Goal: Task Accomplishment & Management: Use online tool/utility

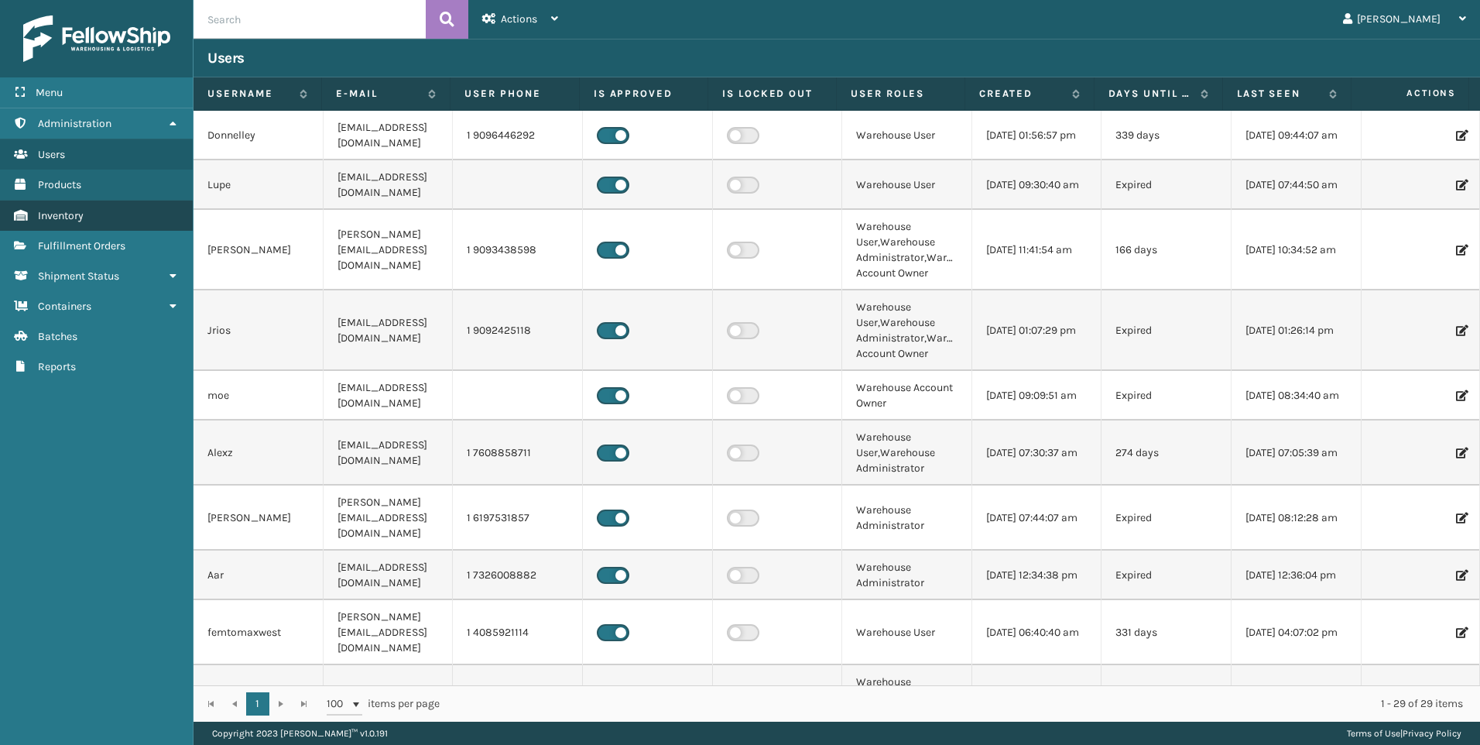
click at [51, 230] on link "Inventory" at bounding box center [96, 216] width 193 height 30
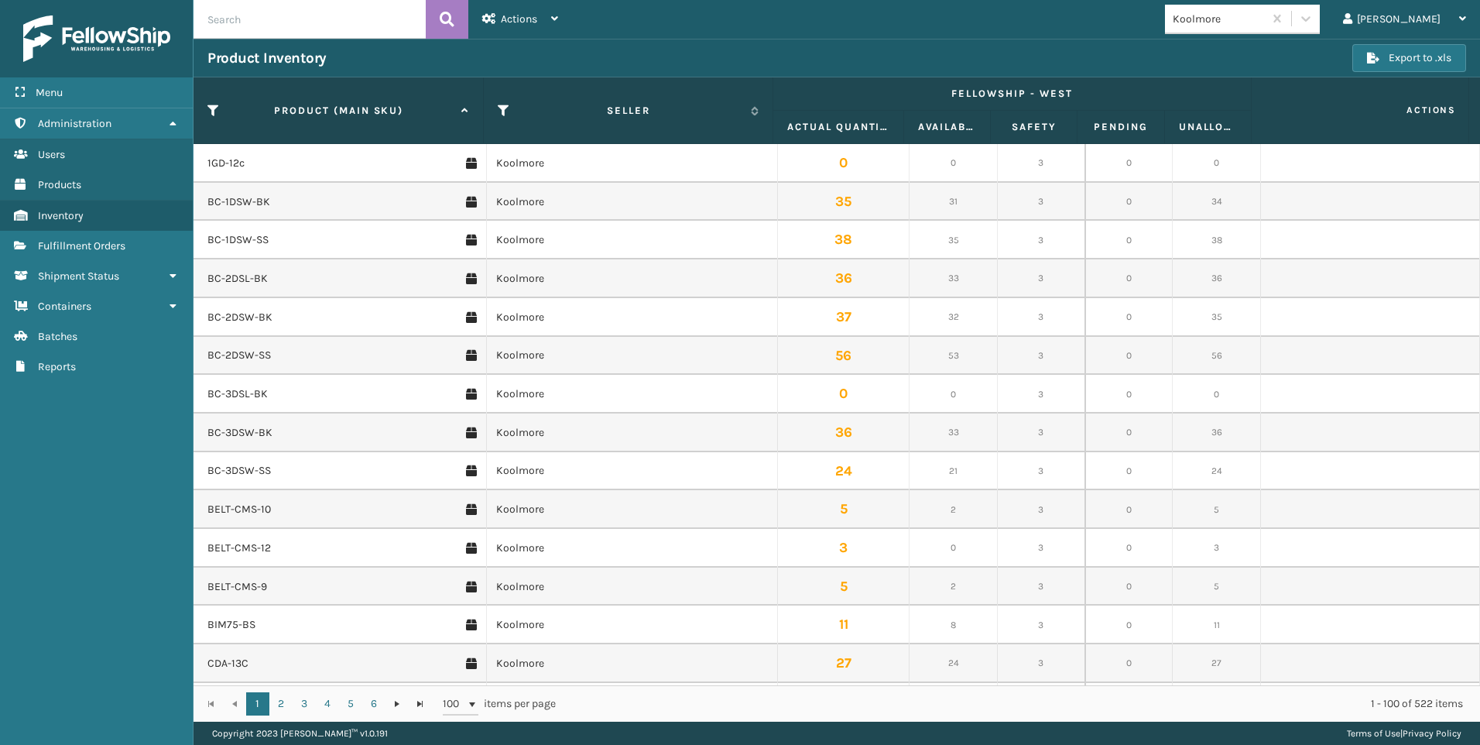
click at [68, 242] on span "Fulfillment Orders" at bounding box center [81, 245] width 87 height 13
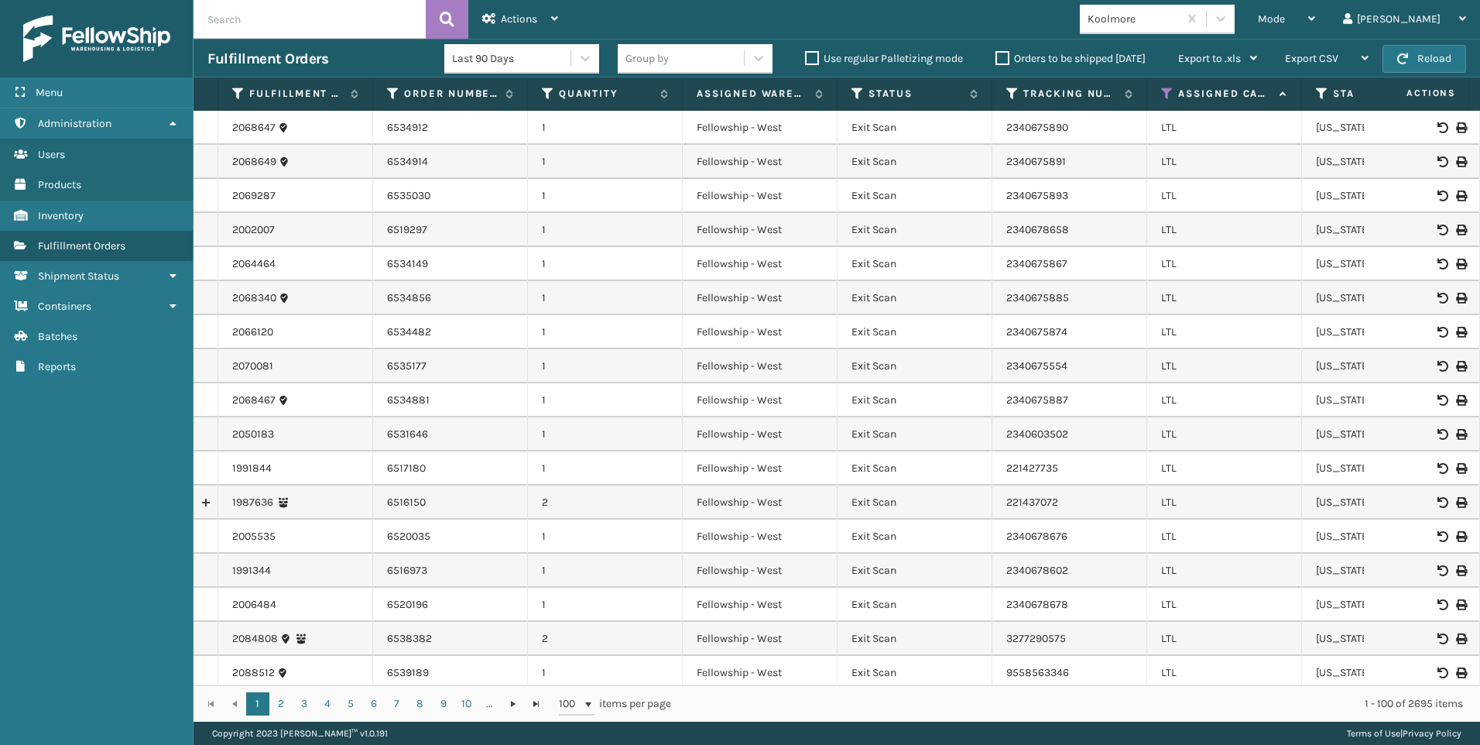
click at [1315, 15] on div "Mode" at bounding box center [1286, 19] width 57 height 39
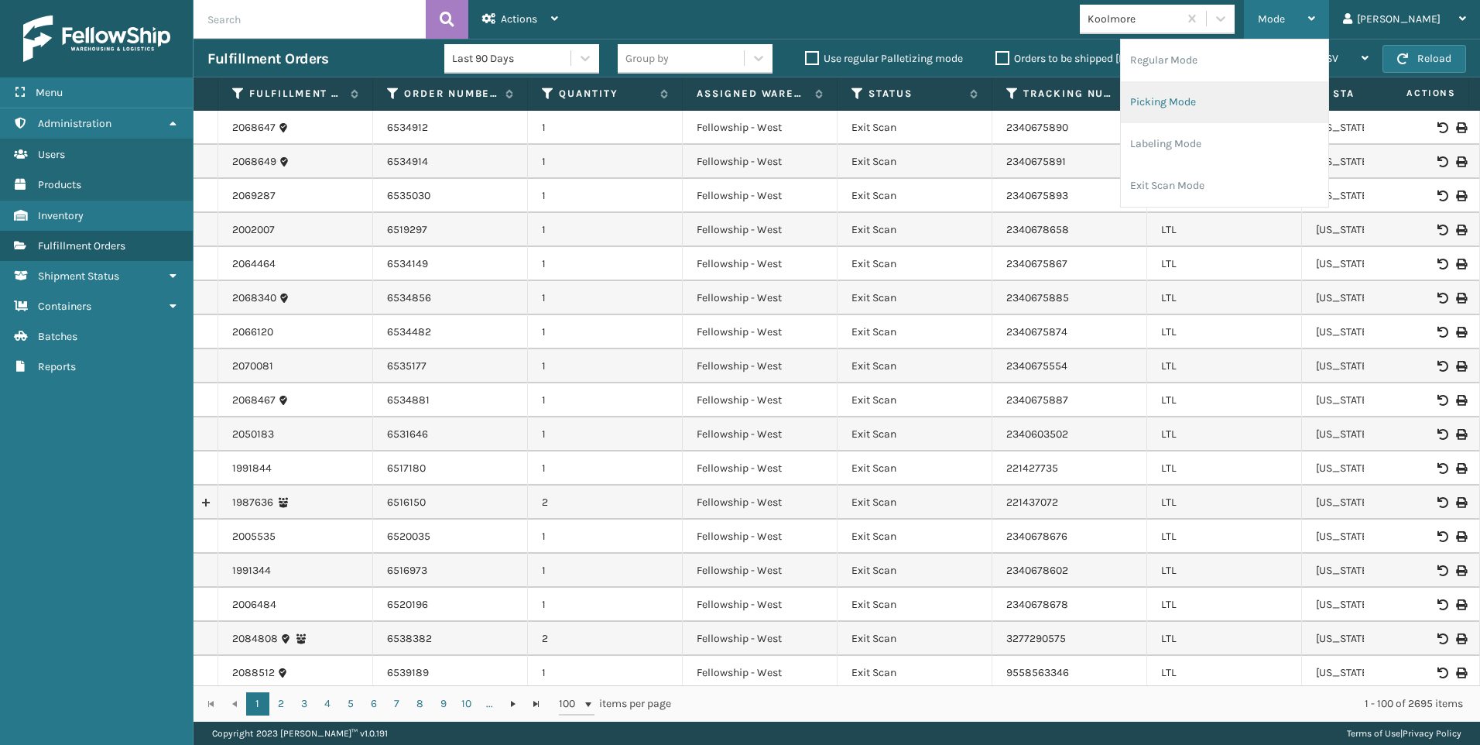
click at [1267, 98] on li "Picking Mode" at bounding box center [1224, 102] width 207 height 42
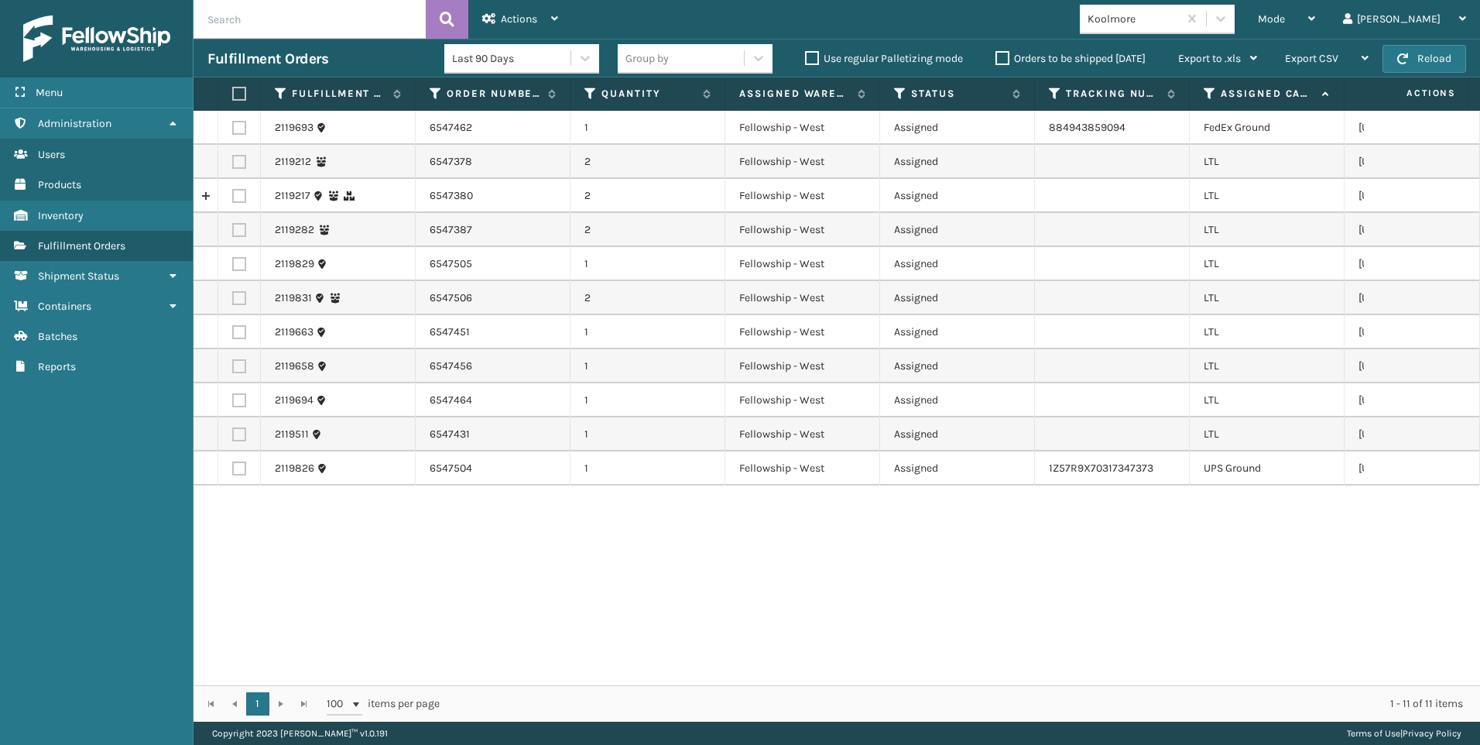
click at [1180, 22] on div "Koolmore" at bounding box center [1134, 19] width 92 height 16
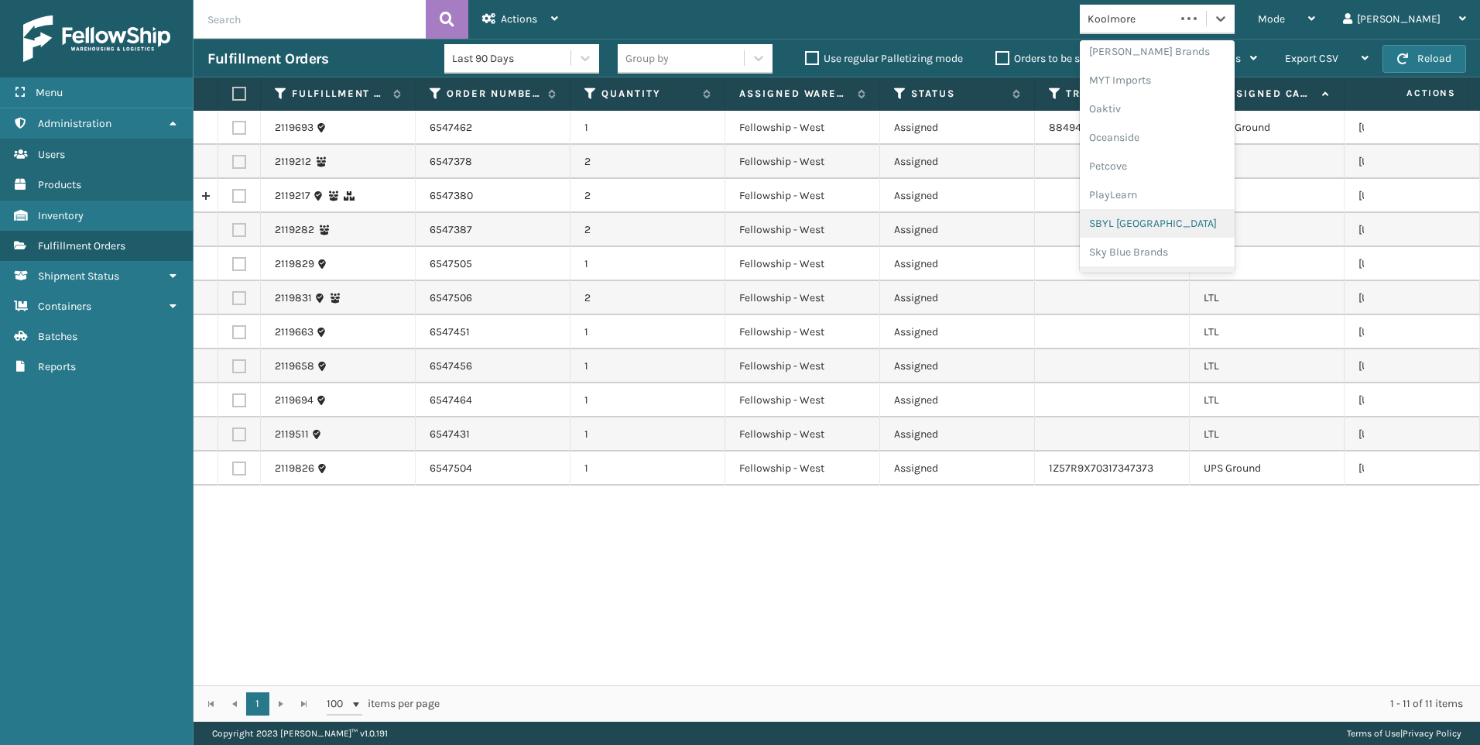
scroll to position [776, 0]
click at [1208, 224] on div "SleepGeekz" at bounding box center [1157, 226] width 155 height 29
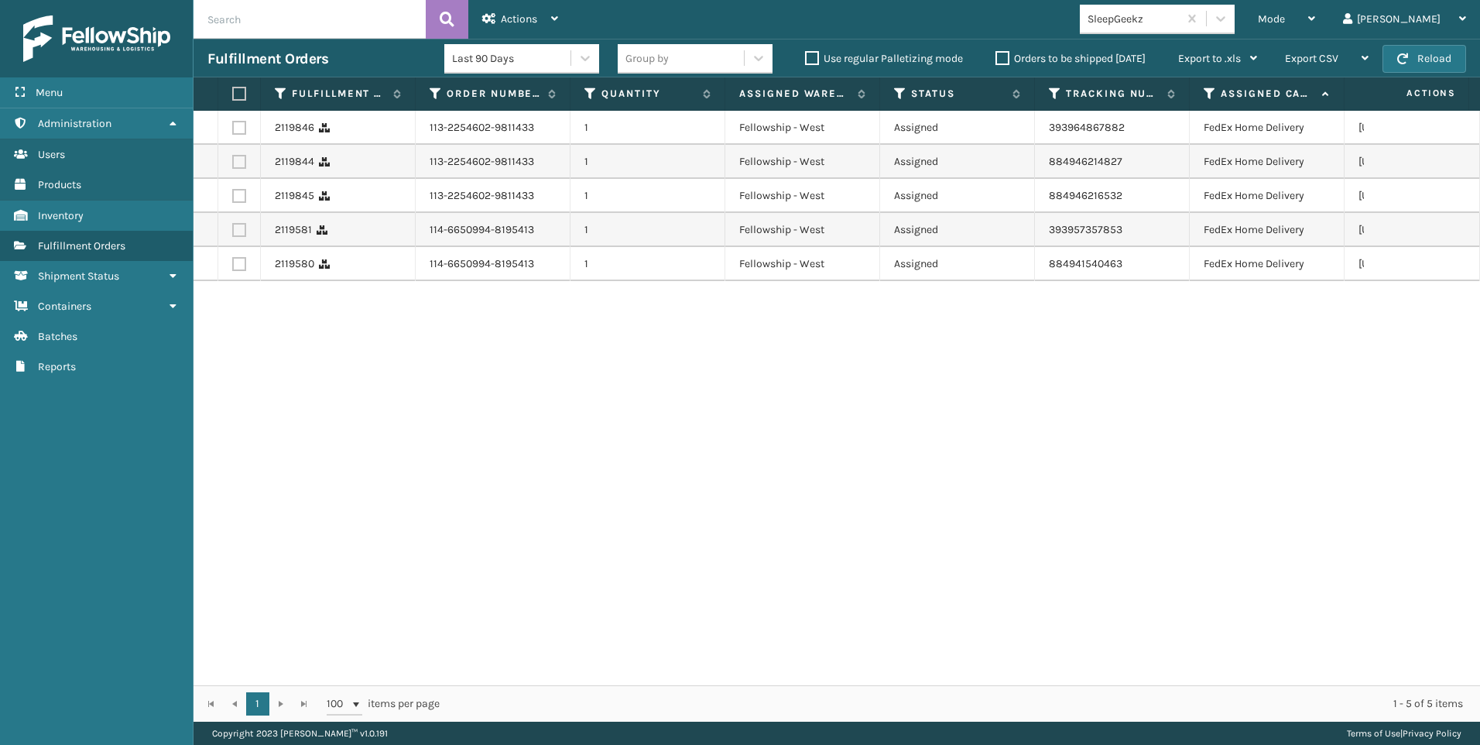
drag, startPoint x: 1216, startPoint y: 46, endPoint x: 1225, endPoint y: 37, distance: 12.6
click at [1216, 46] on div "Export to .xls" at bounding box center [1217, 58] width 79 height 39
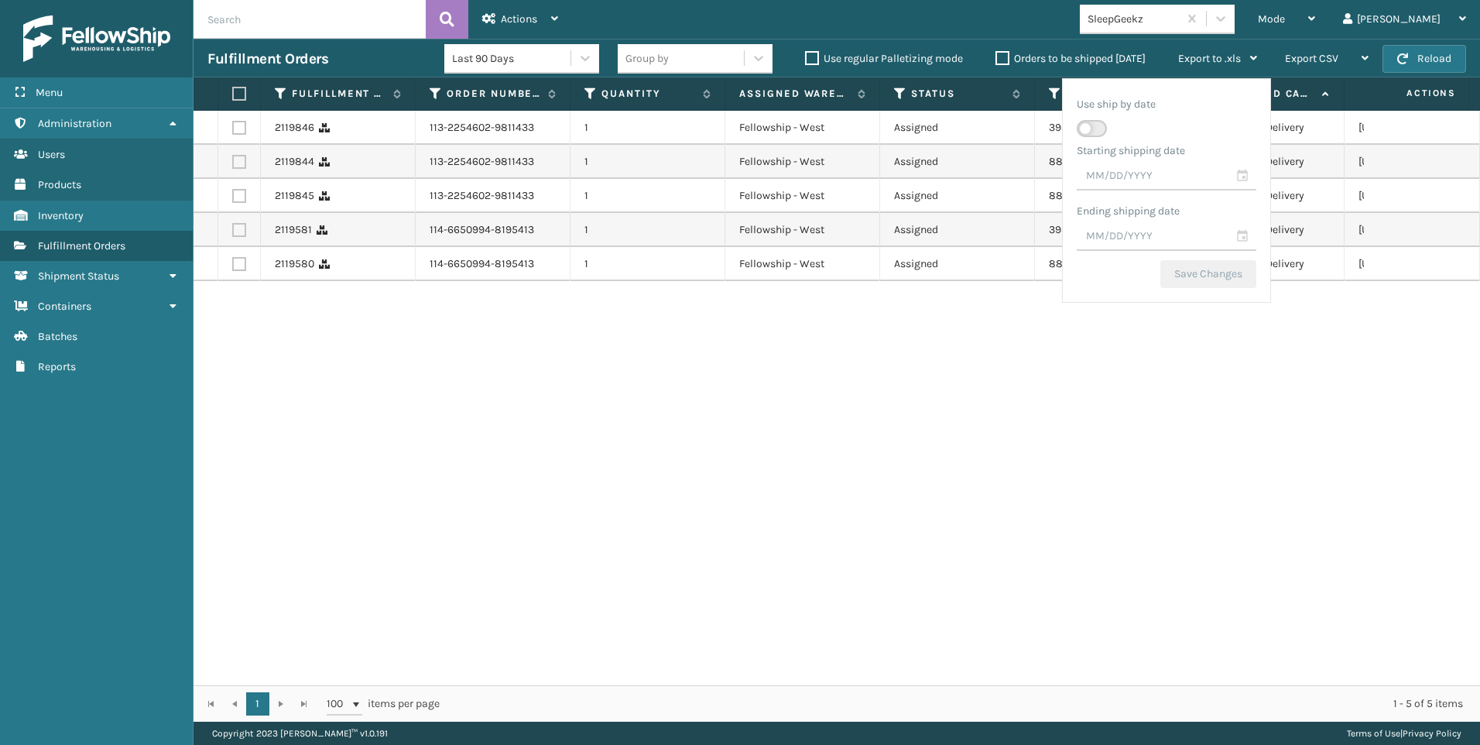
click at [1180, 19] on div "SleepGeekz" at bounding box center [1134, 19] width 92 height 16
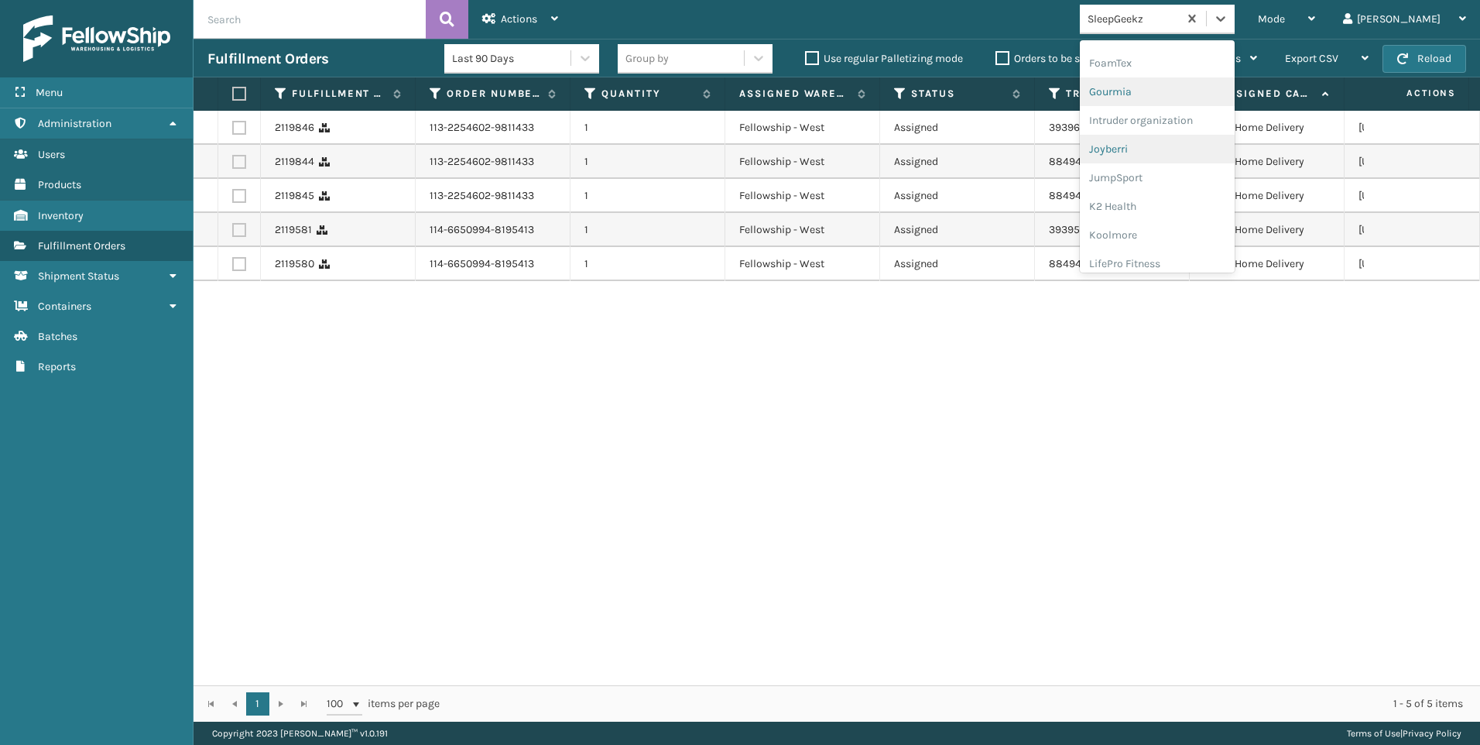
scroll to position [490, 0]
click at [1222, 115] on div "Koolmore" at bounding box center [1157, 112] width 155 height 29
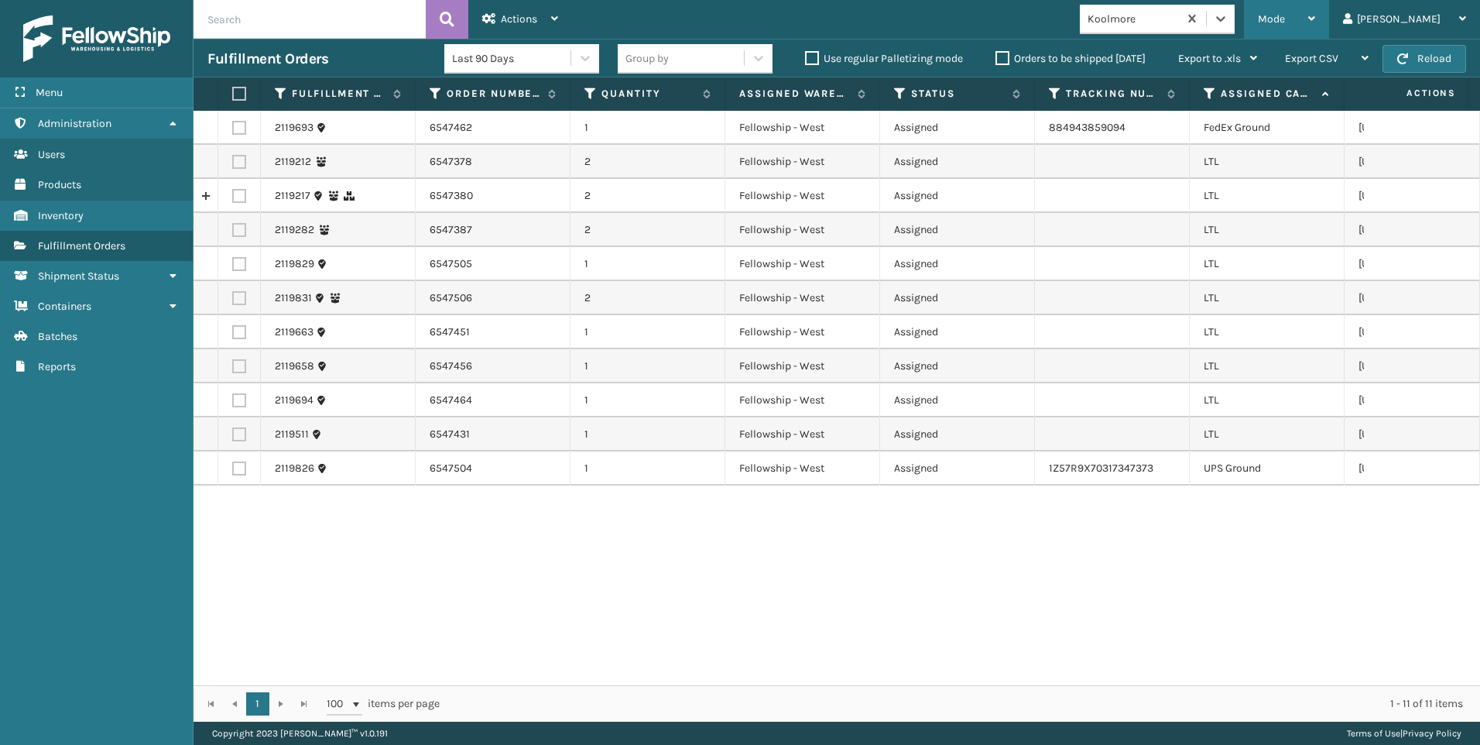
click at [1315, 21] on div "Mode" at bounding box center [1286, 19] width 57 height 39
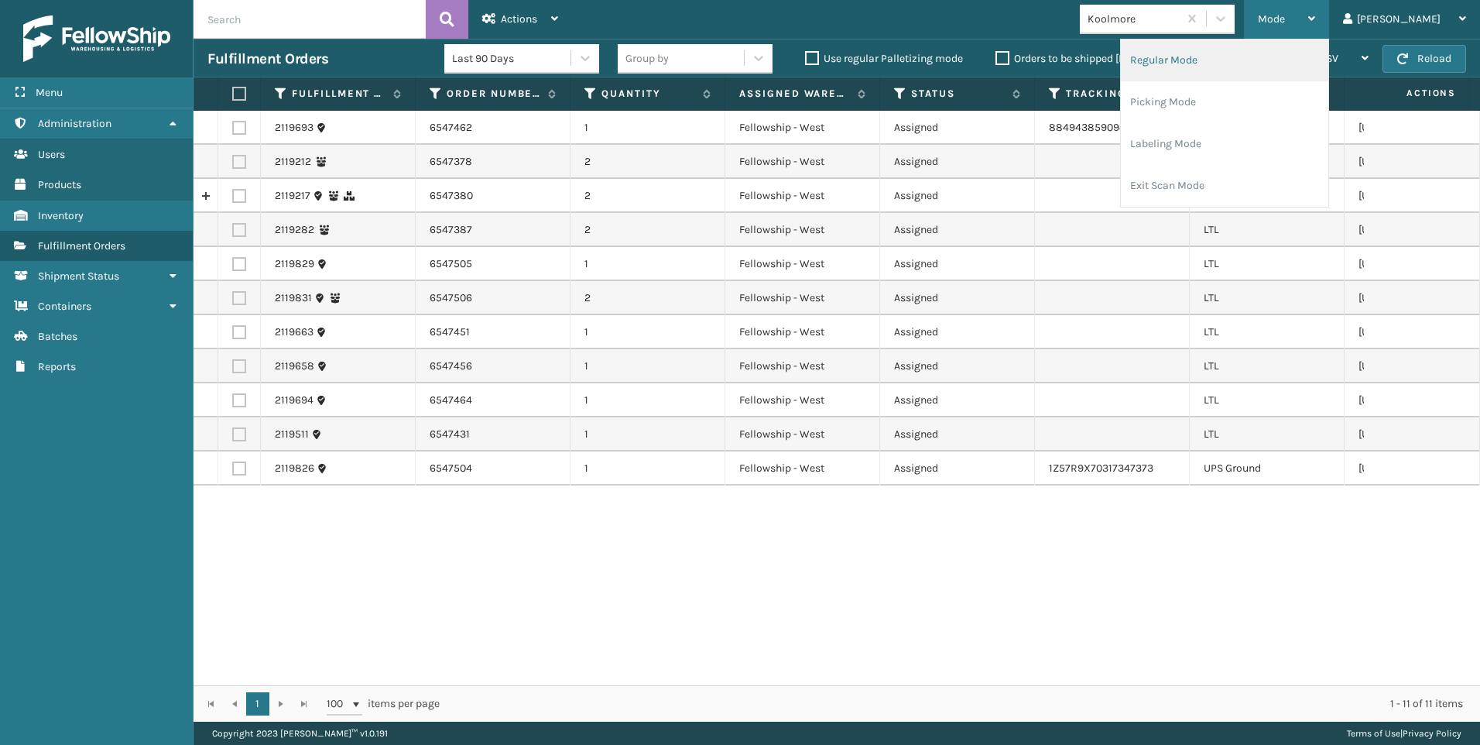
click at [1198, 64] on li "Regular Mode" at bounding box center [1224, 60] width 207 height 42
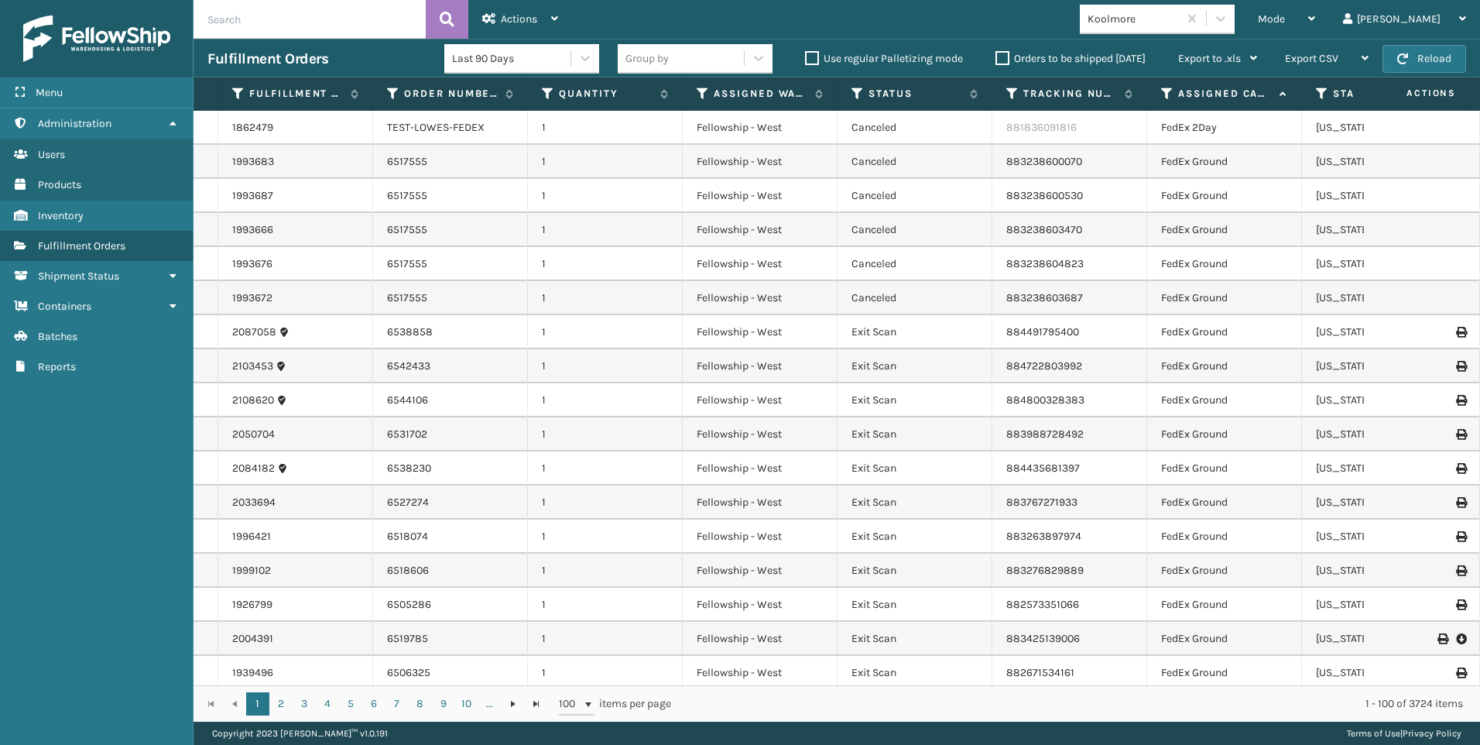
click at [286, 6] on input "text" at bounding box center [310, 19] width 232 height 39
paste input "2119504"
click at [425, 19] on input "2119504" at bounding box center [310, 19] width 232 height 39
click at [452, 16] on icon at bounding box center [447, 19] width 15 height 23
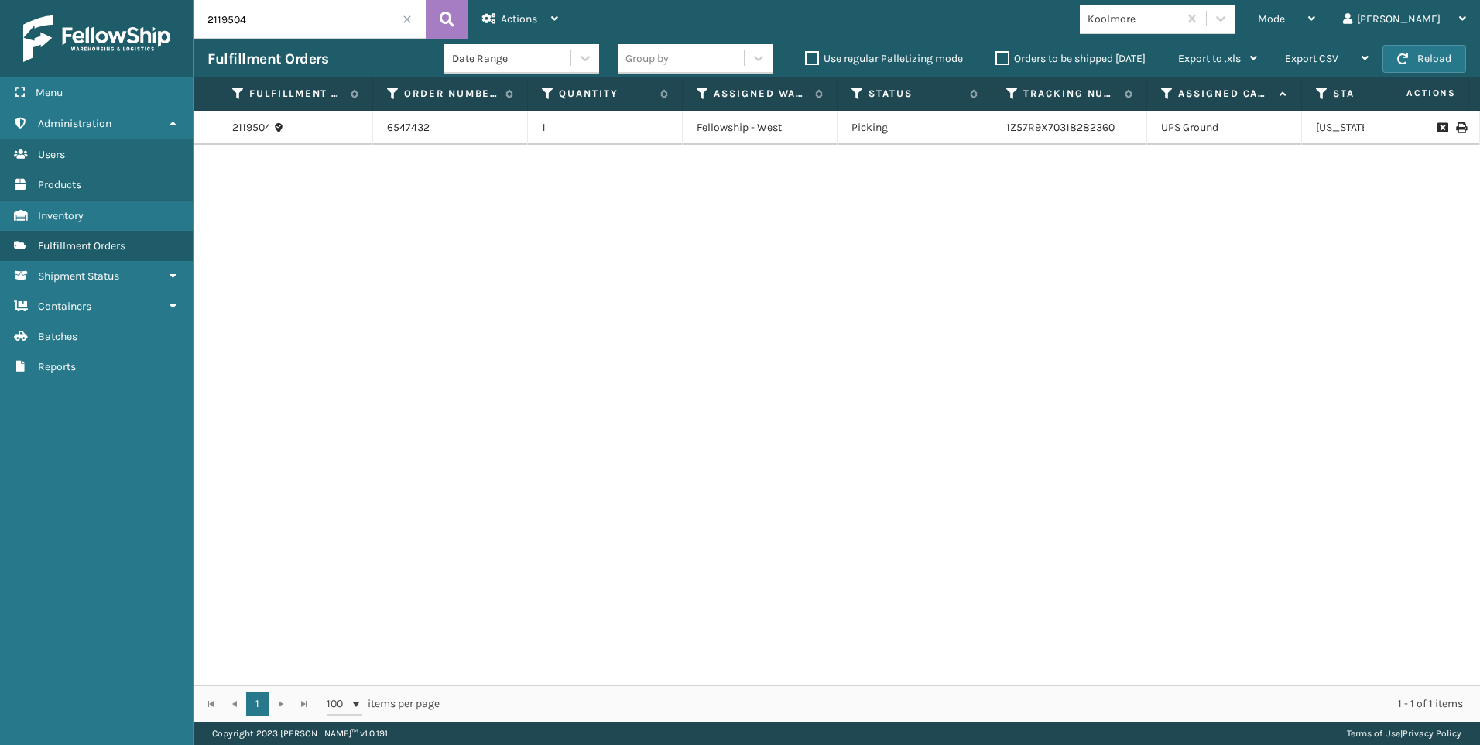
click at [317, 2] on input "2119504" at bounding box center [310, 19] width 232 height 39
drag, startPoint x: 289, startPoint y: 12, endPoint x: 0, endPoint y: 44, distance: 290.5
click at [51, 0] on div "Menu Administration Users Products Inventory Fulfillment Orders Shipment Status…" at bounding box center [740, 0] width 1480 height 0
paste input "673"
drag, startPoint x: 305, startPoint y: 25, endPoint x: 0, endPoint y: 19, distance: 305.1
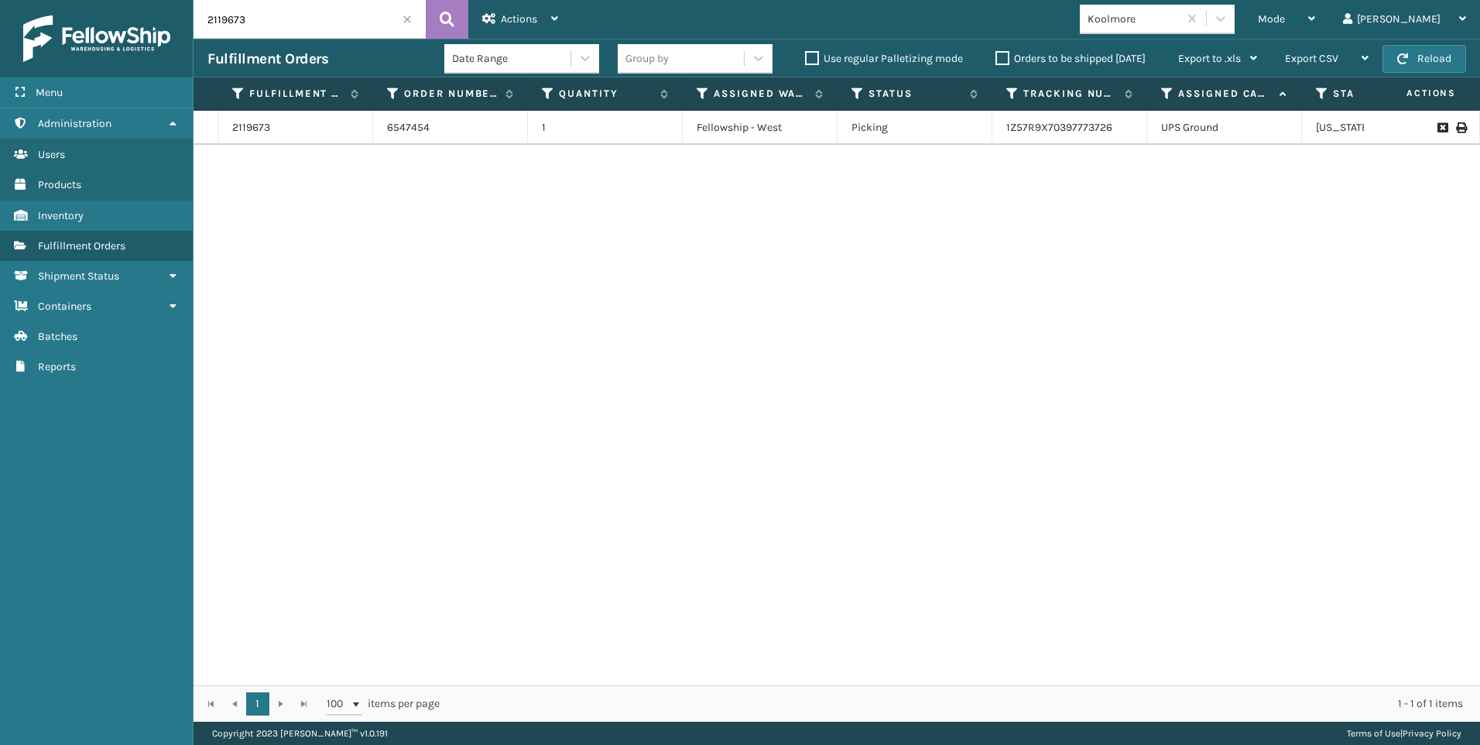
click at [0, 19] on html "Menu Administration Users Products Inventory Fulfillment Orders Shipment Status…" at bounding box center [740, 372] width 1480 height 745
paste input "7"
type input "2119677"
click at [407, 21] on span at bounding box center [407, 19] width 9 height 9
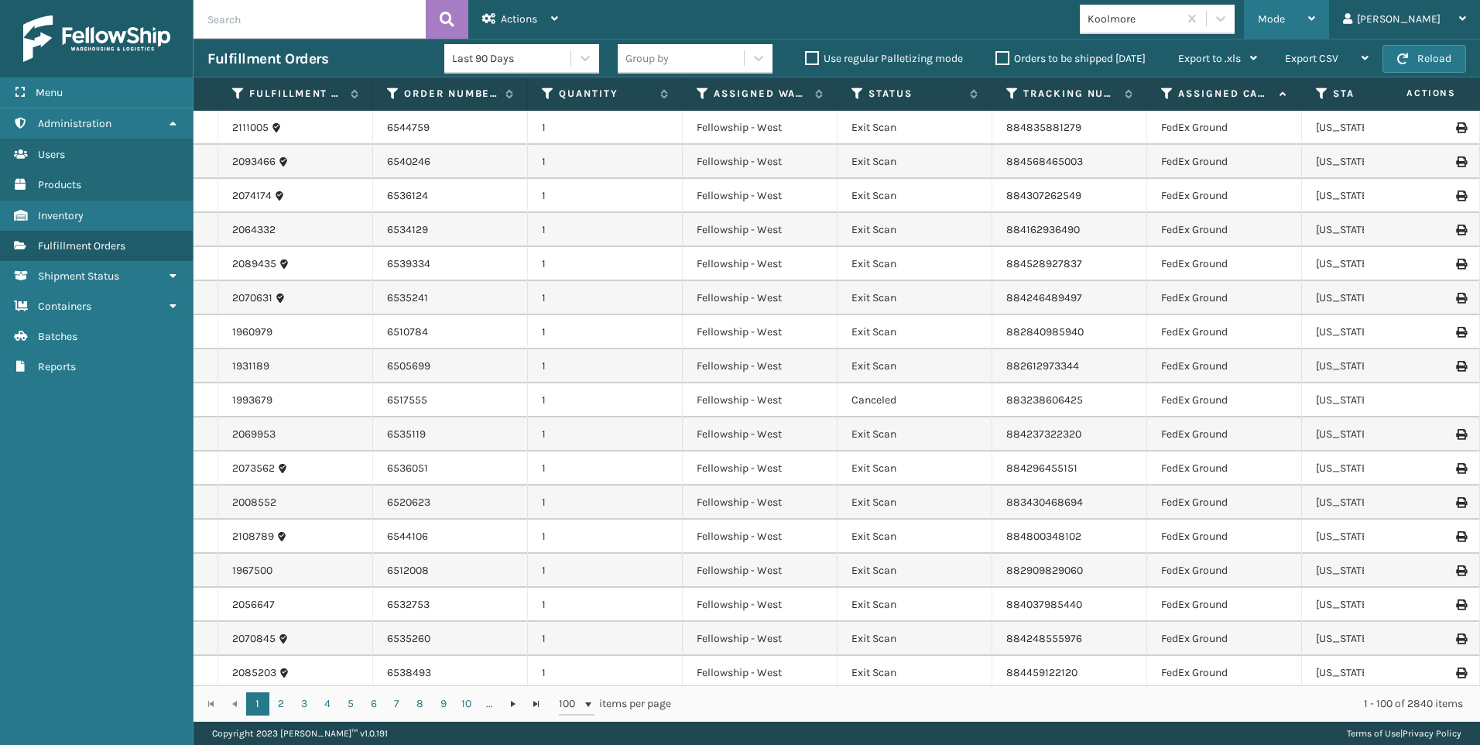
click at [1285, 17] on span "Mode" at bounding box center [1271, 18] width 27 height 13
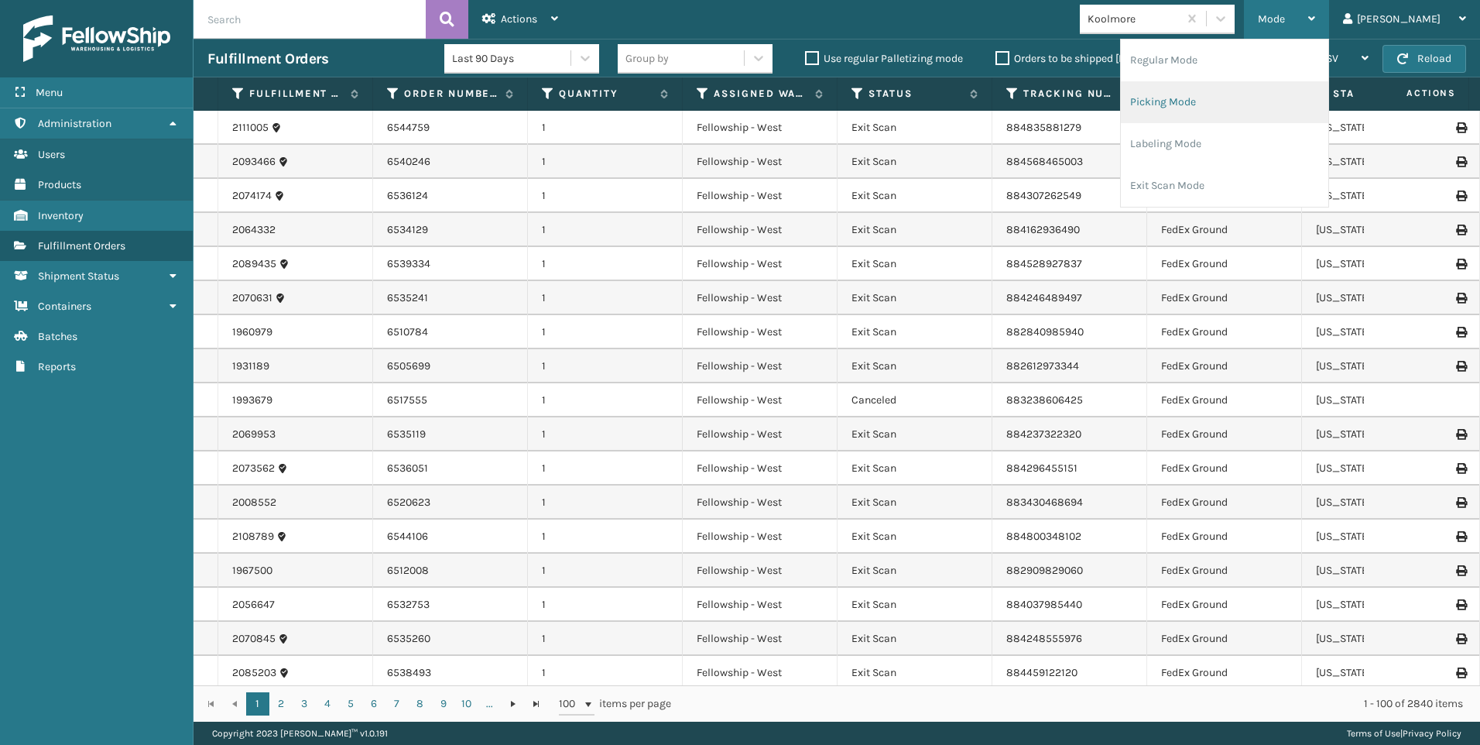
click at [1257, 93] on li "Picking Mode" at bounding box center [1224, 102] width 207 height 42
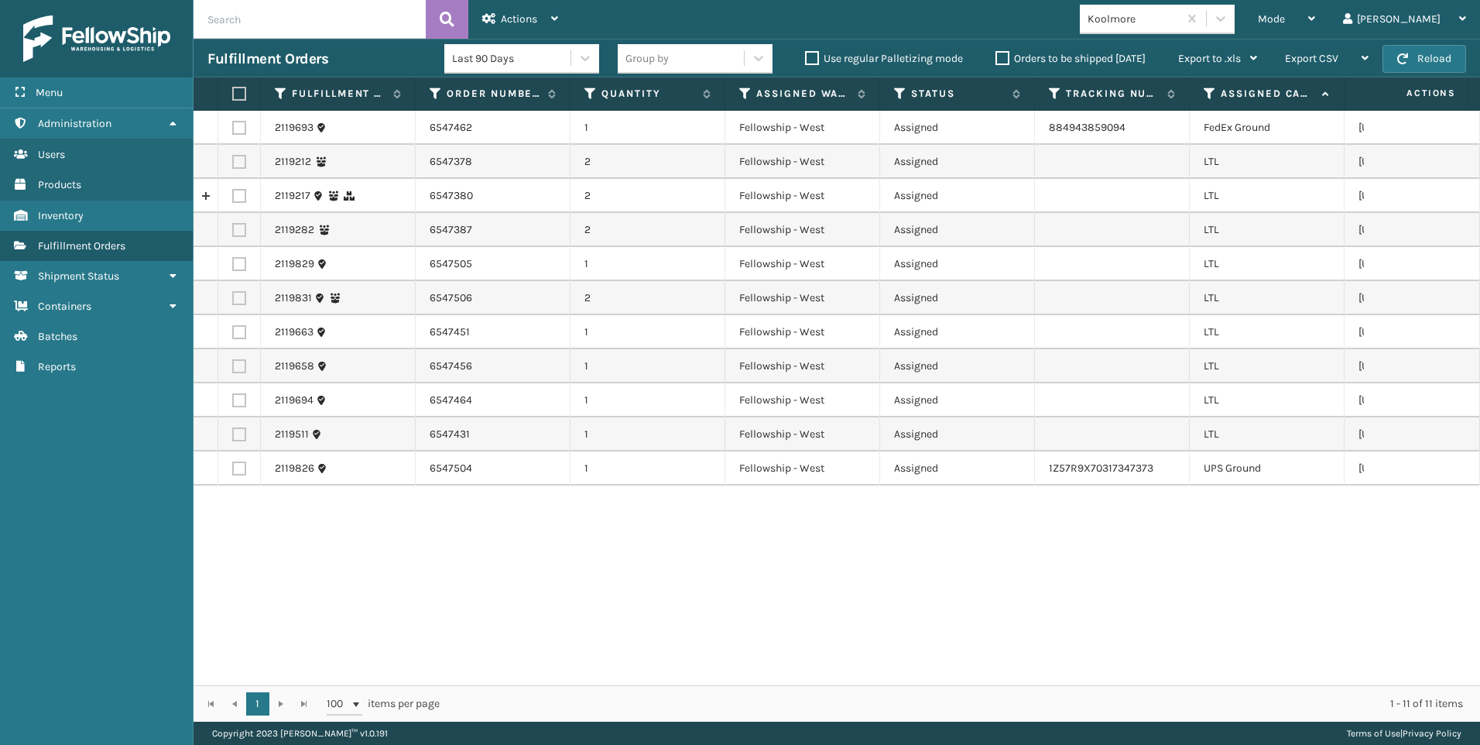
click at [1207, 96] on icon at bounding box center [1210, 94] width 12 height 14
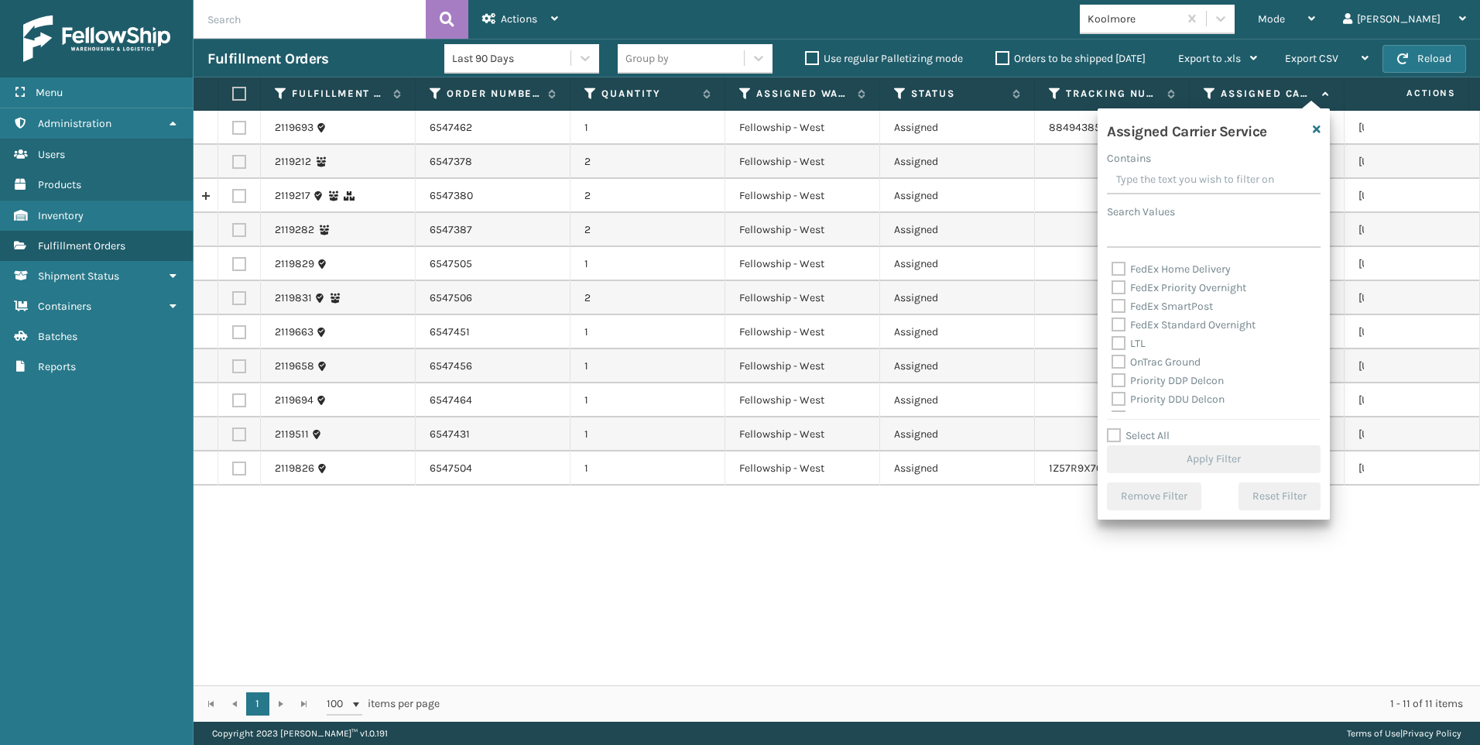
scroll to position [155, 0]
click at [1137, 337] on label "LTL" at bounding box center [1129, 333] width 34 height 13
click at [1112, 335] on input "LTL" at bounding box center [1112, 330] width 1 height 10
checkbox input "true"
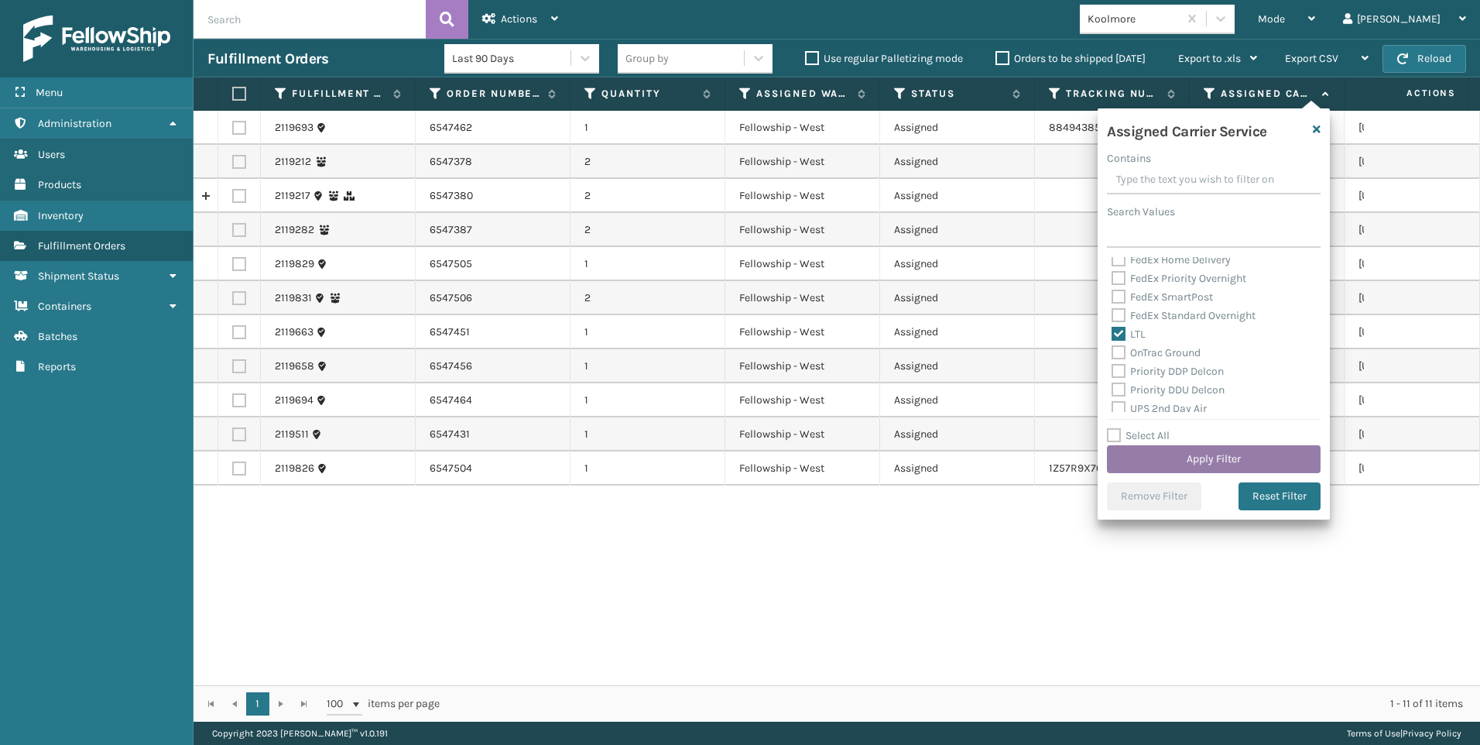
click at [1157, 447] on button "Apply Filter" at bounding box center [1214, 459] width 214 height 28
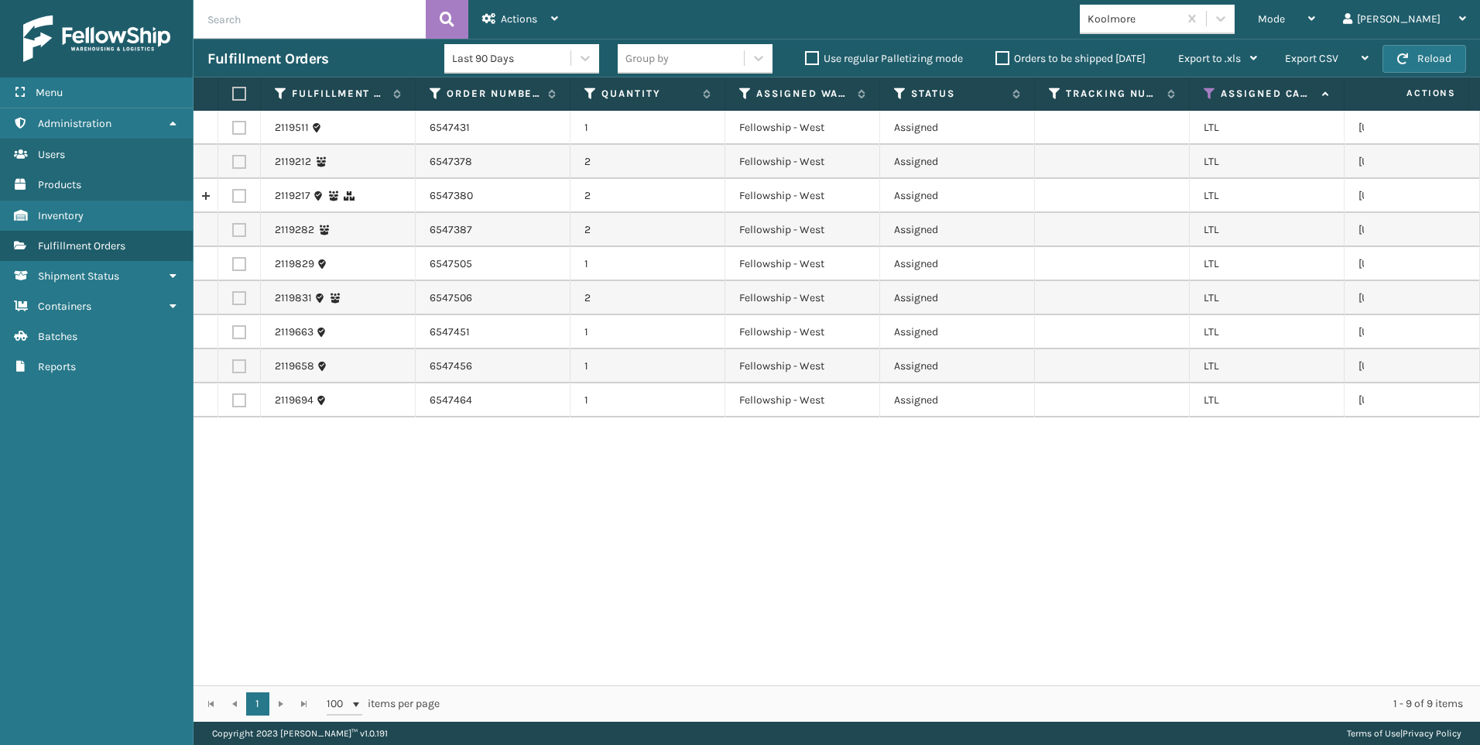
click at [238, 93] on label at bounding box center [236, 94] width 9 height 14
click at [233, 93] on input "checkbox" at bounding box center [232, 94] width 1 height 10
checkbox input "true"
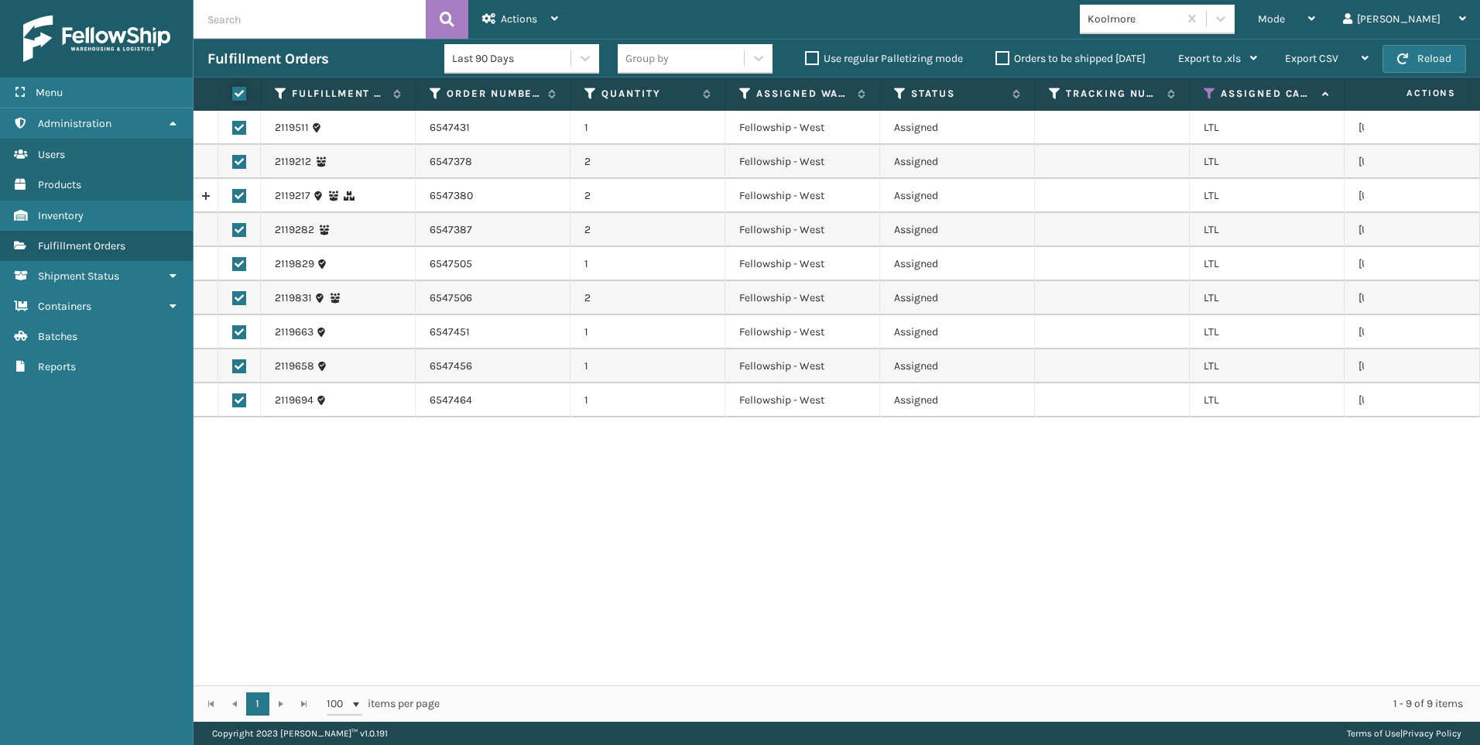
checkbox input "true"
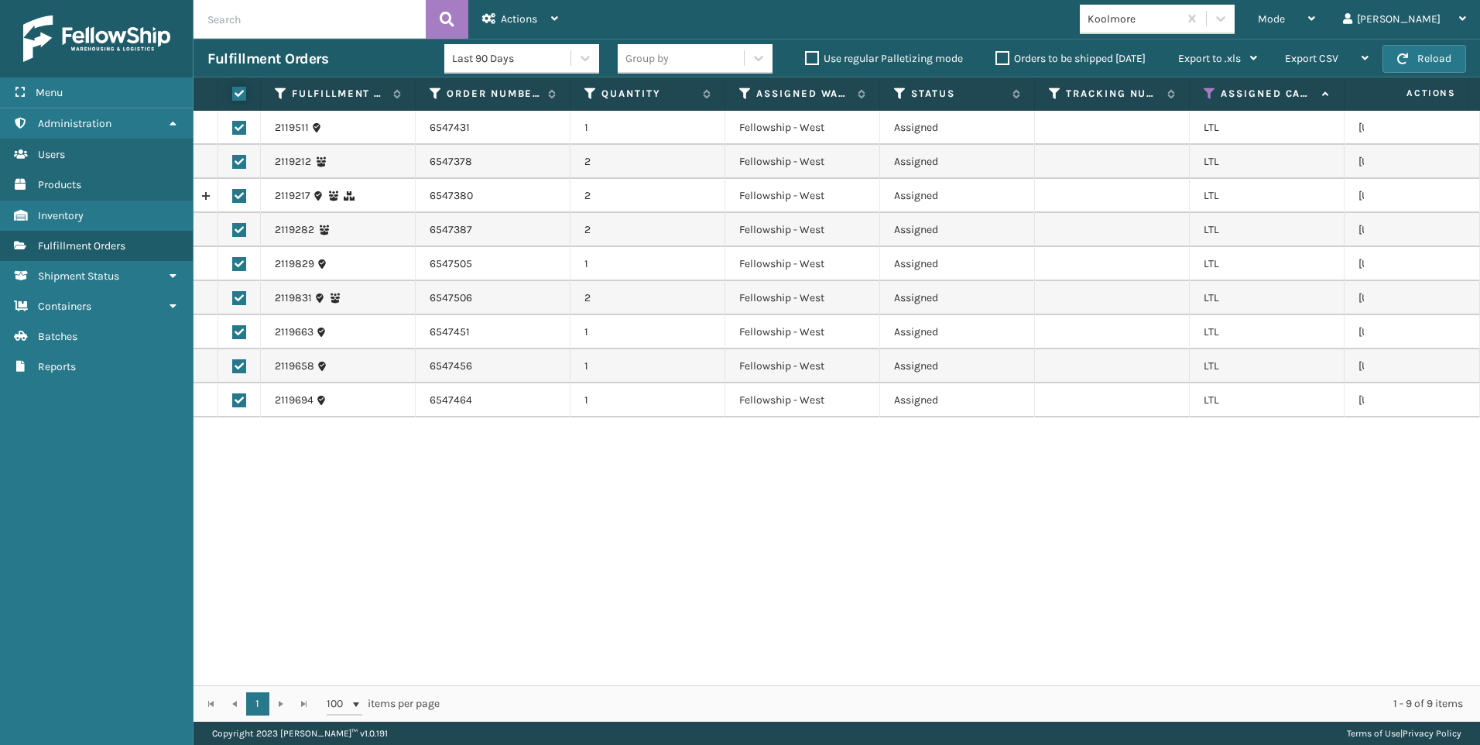
checkbox input "true"
click at [462, 240] on td "6547387" at bounding box center [493, 230] width 155 height 34
click at [525, 26] on div "Actions" at bounding box center [520, 19] width 76 height 39
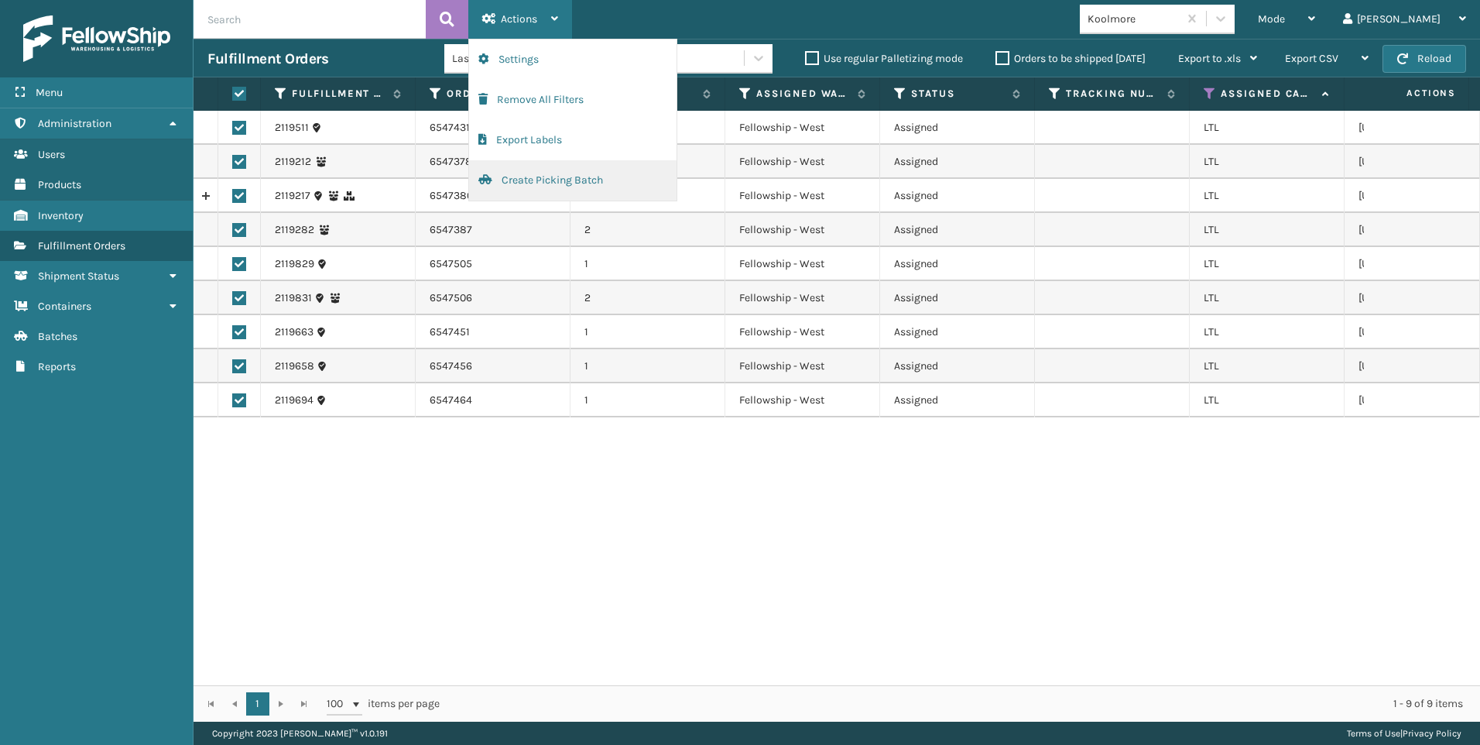
click at [553, 180] on button "Create Picking Batch" at bounding box center [572, 180] width 207 height 40
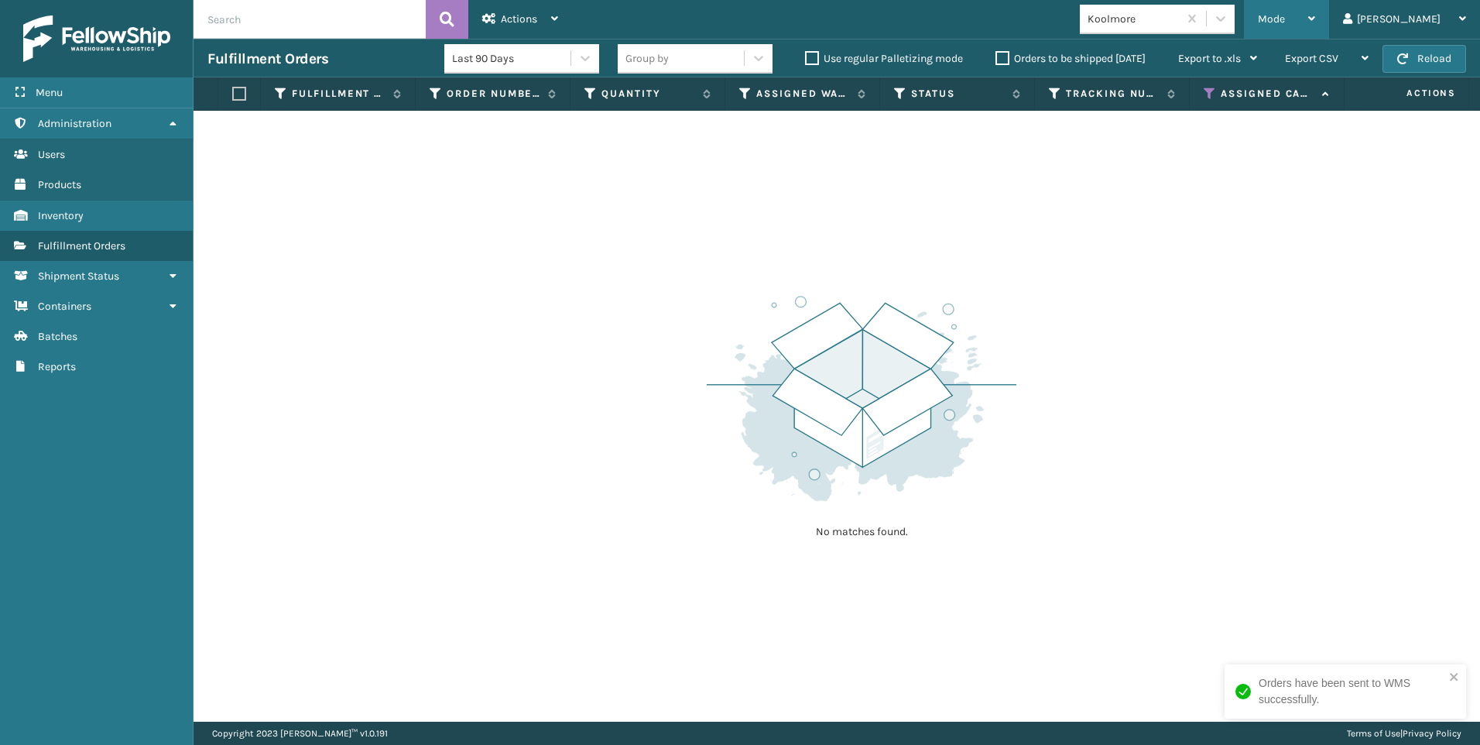
click at [1314, 19] on div "Mode Regular Mode Picking Mode Labeling Mode Exit Scan Mode" at bounding box center [1286, 19] width 85 height 39
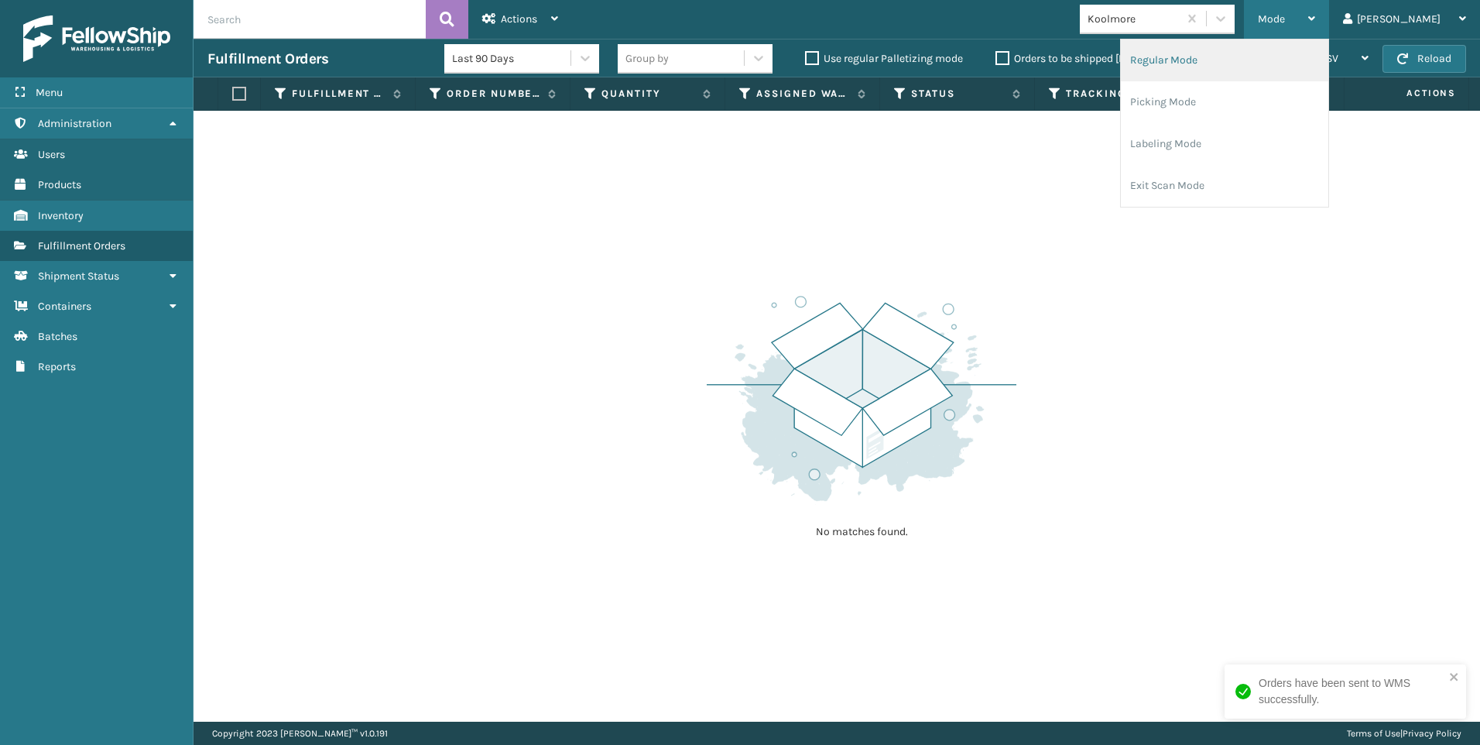
click at [1294, 75] on li "Regular Mode" at bounding box center [1224, 60] width 207 height 42
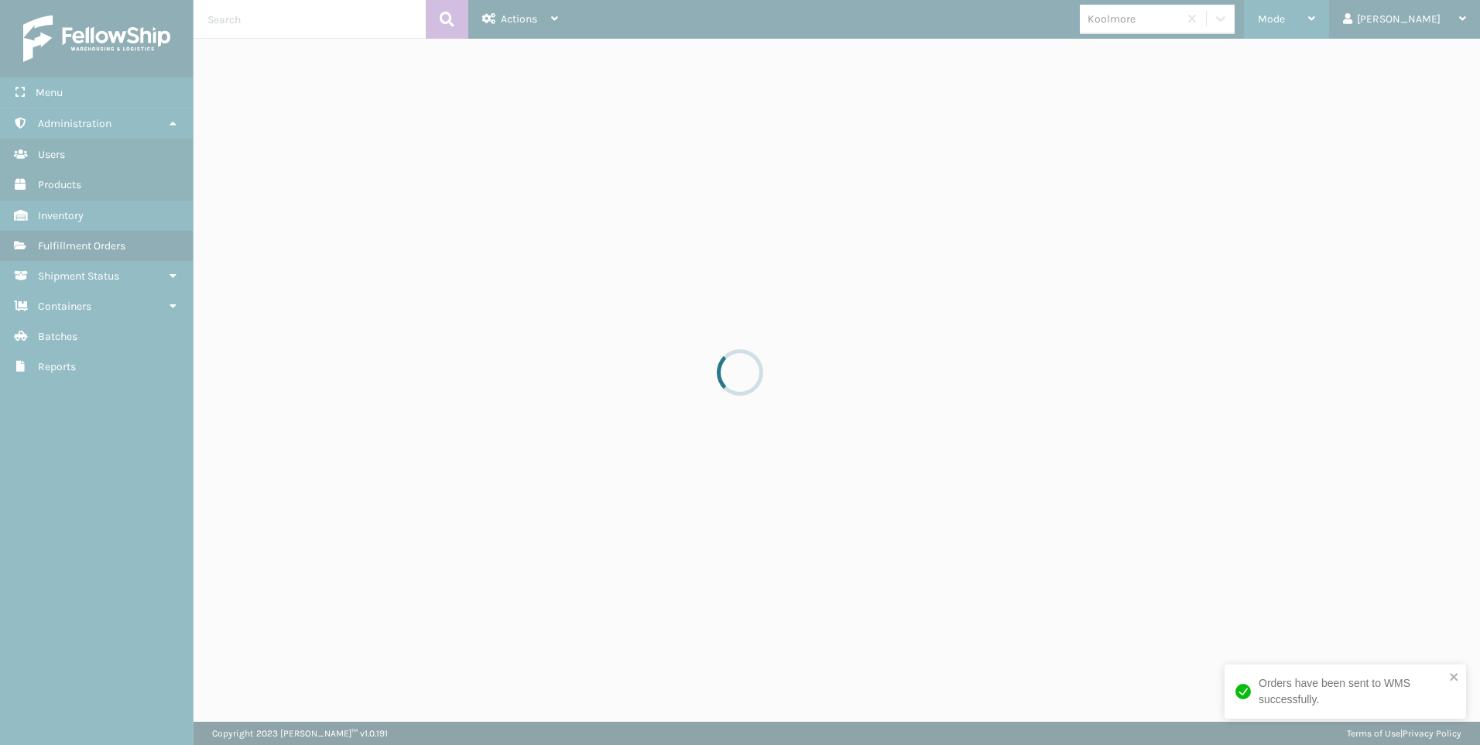
click at [1356, 21] on div at bounding box center [740, 372] width 1480 height 745
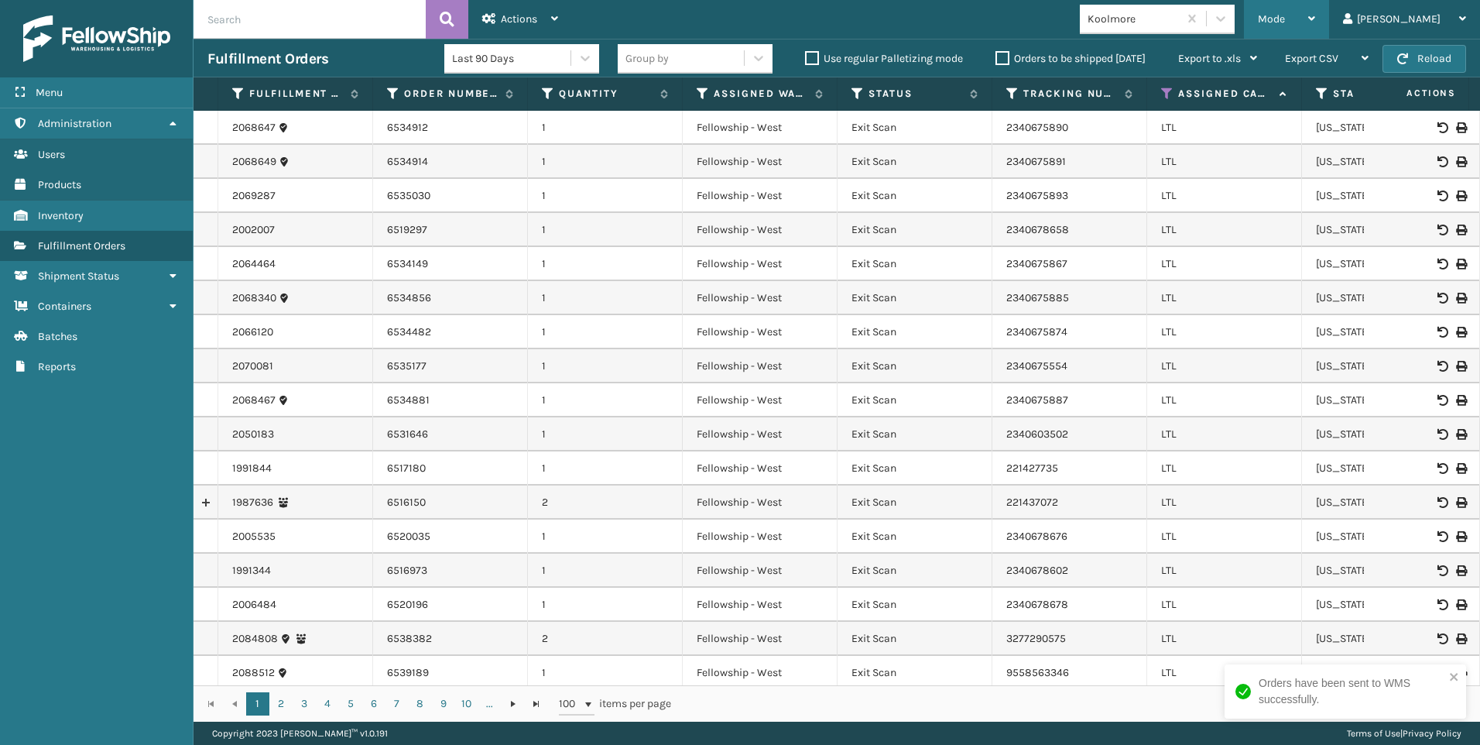
click at [1285, 22] on span "Mode" at bounding box center [1271, 18] width 27 height 13
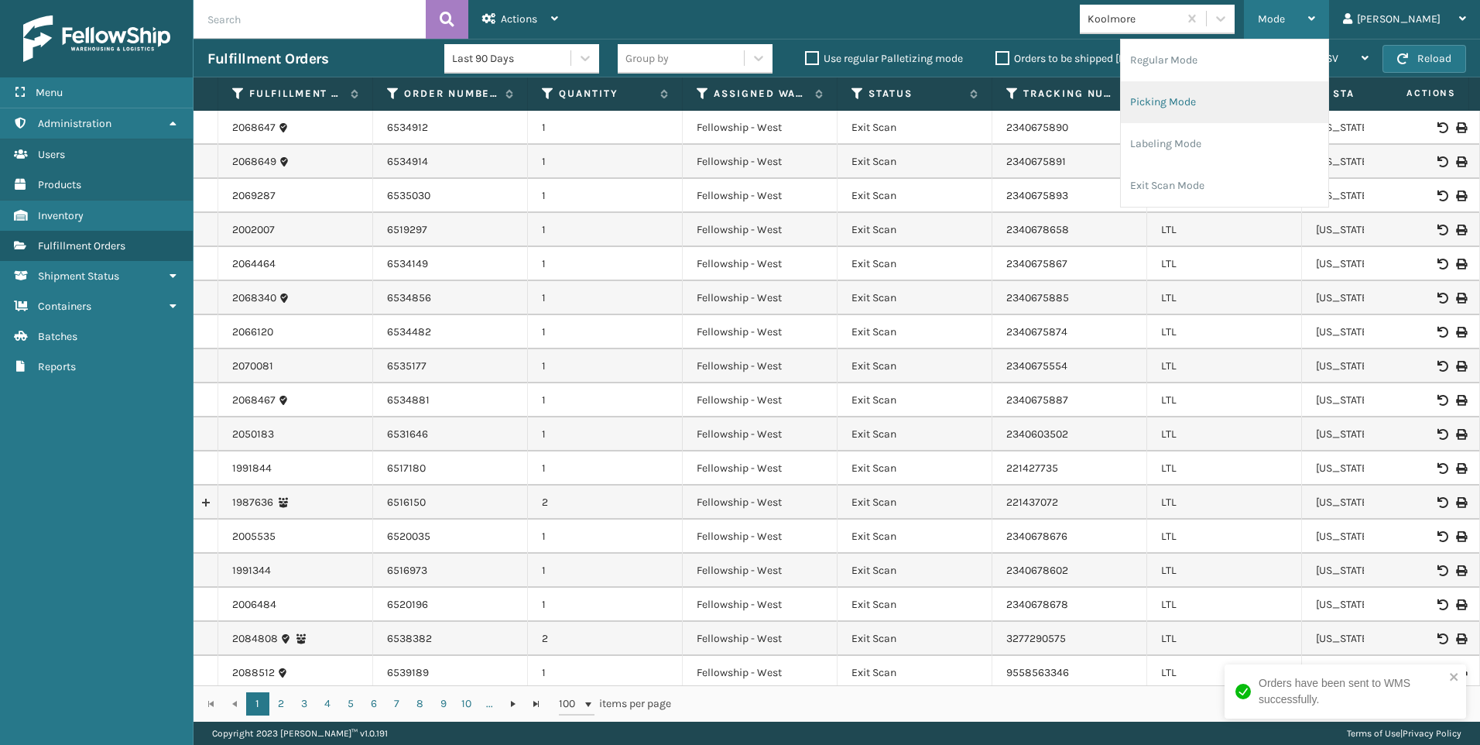
click at [1277, 92] on li "Picking Mode" at bounding box center [1224, 102] width 207 height 42
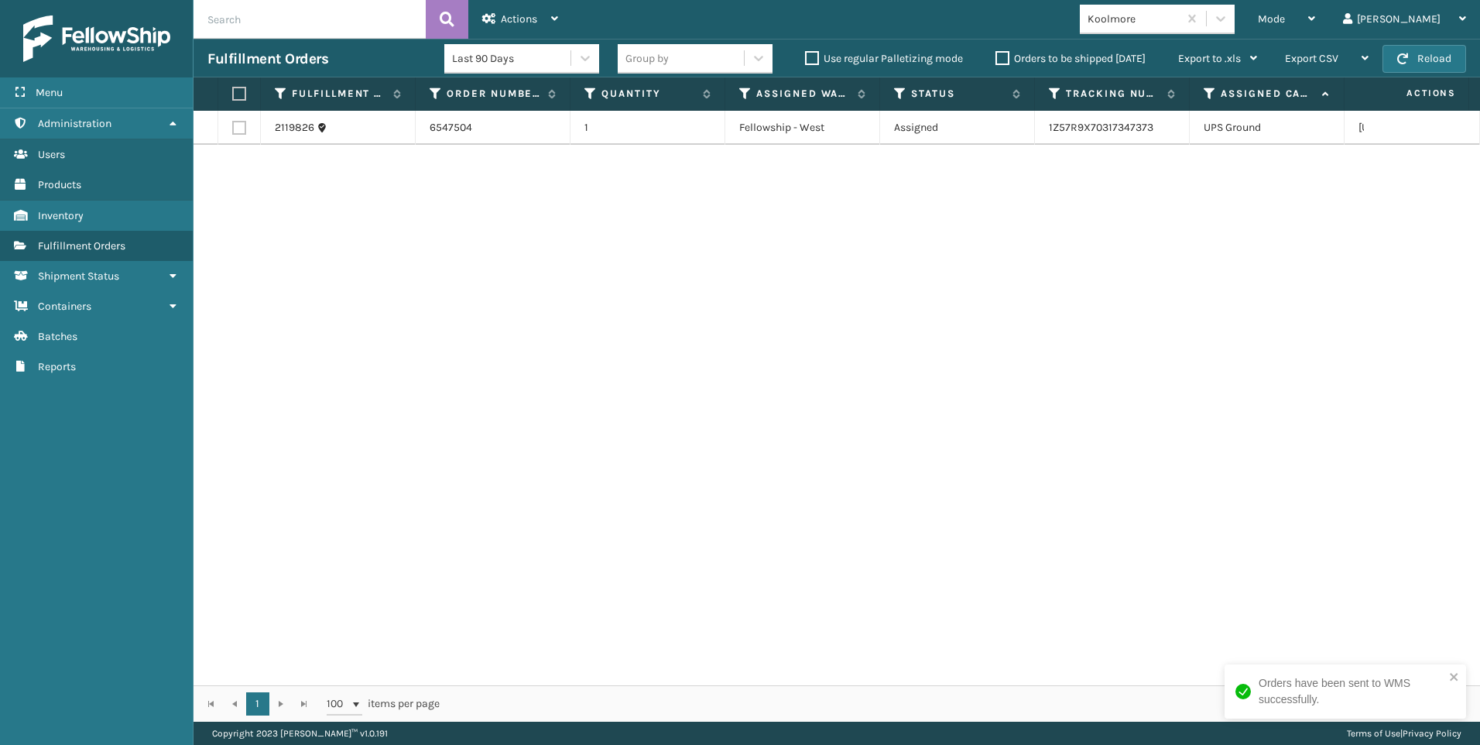
click at [288, 19] on input "text" at bounding box center [310, 19] width 232 height 39
drag, startPoint x: 288, startPoint y: 19, endPoint x: 1180, endPoint y: 228, distance: 915.8
click at [1180, 228] on div "2119826 6547504 1 Fellowship - West Assigned 1Z57R9X70317347373 UPS Ground [US_…" at bounding box center [837, 398] width 1287 height 574
click at [1315, 12] on div "Mode" at bounding box center [1286, 19] width 57 height 39
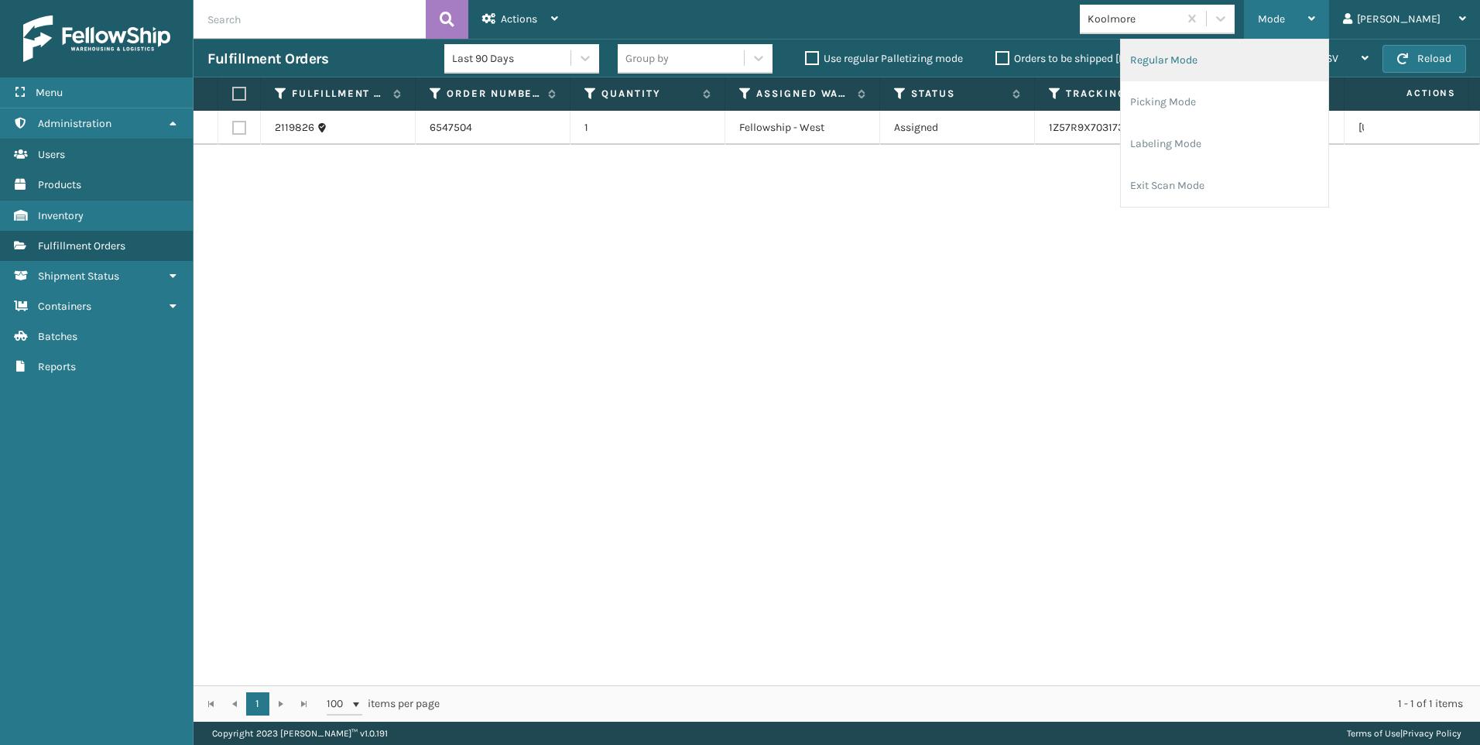
click at [1306, 56] on li "Regular Mode" at bounding box center [1224, 60] width 207 height 42
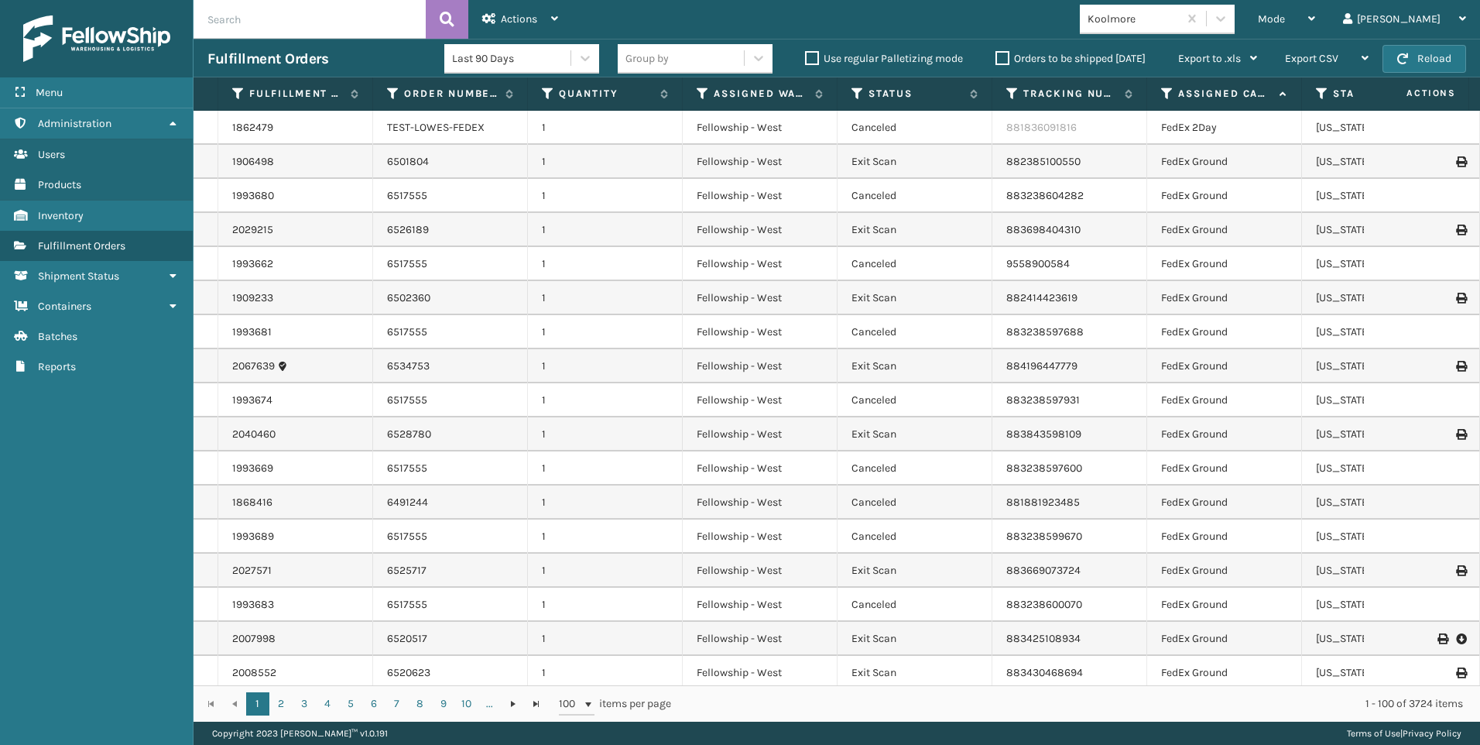
click at [290, 20] on input "text" at bounding box center [310, 19] width 232 height 39
paste input "2119212"
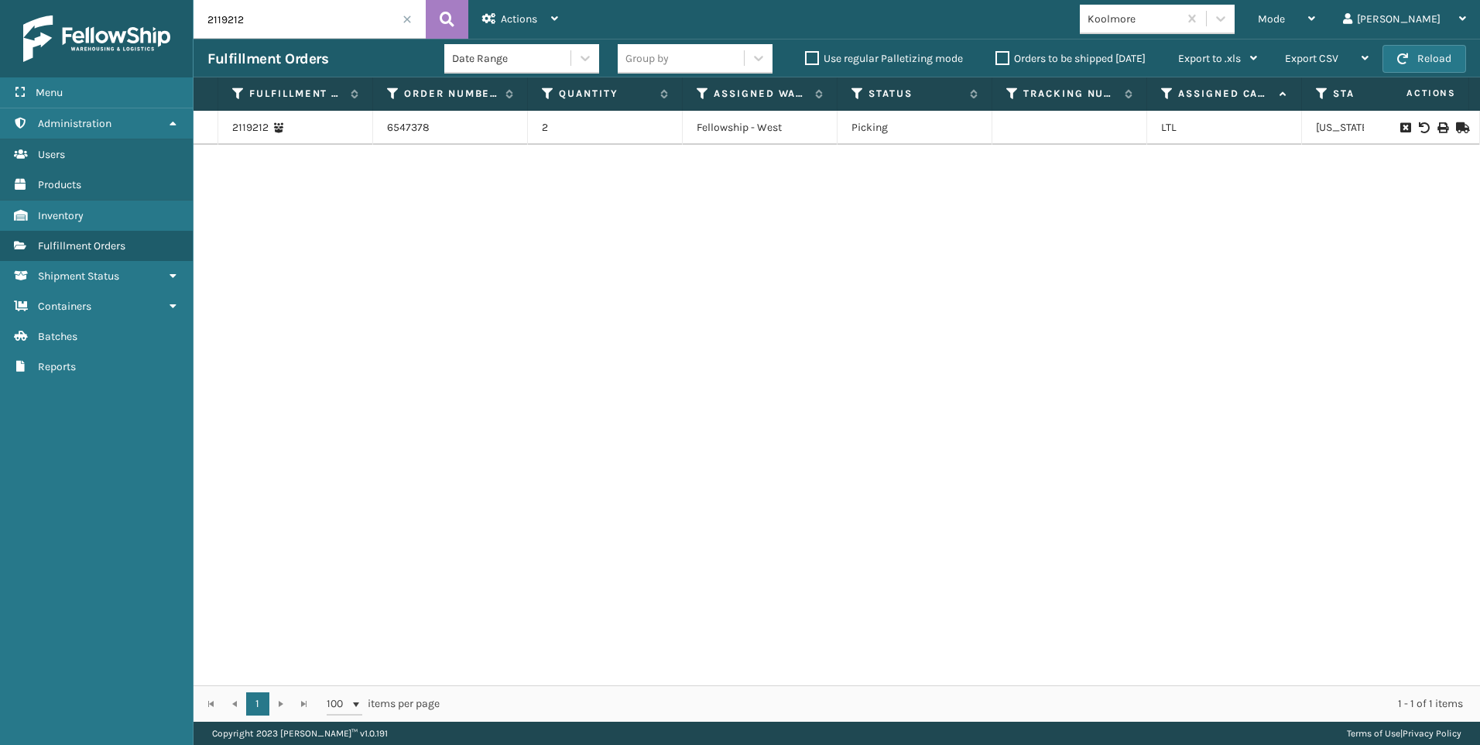
click at [1425, 128] on div at bounding box center [1421, 127] width 87 height 11
click at [1438, 123] on icon at bounding box center [1442, 127] width 9 height 11
drag, startPoint x: 270, startPoint y: 20, endPoint x: 153, endPoint y: 30, distance: 117.3
click at [153, 0] on div "Menu Administration Users Products Inventory Fulfillment Orders Shipment Status…" at bounding box center [740, 0] width 1480 height 0
paste input "7"
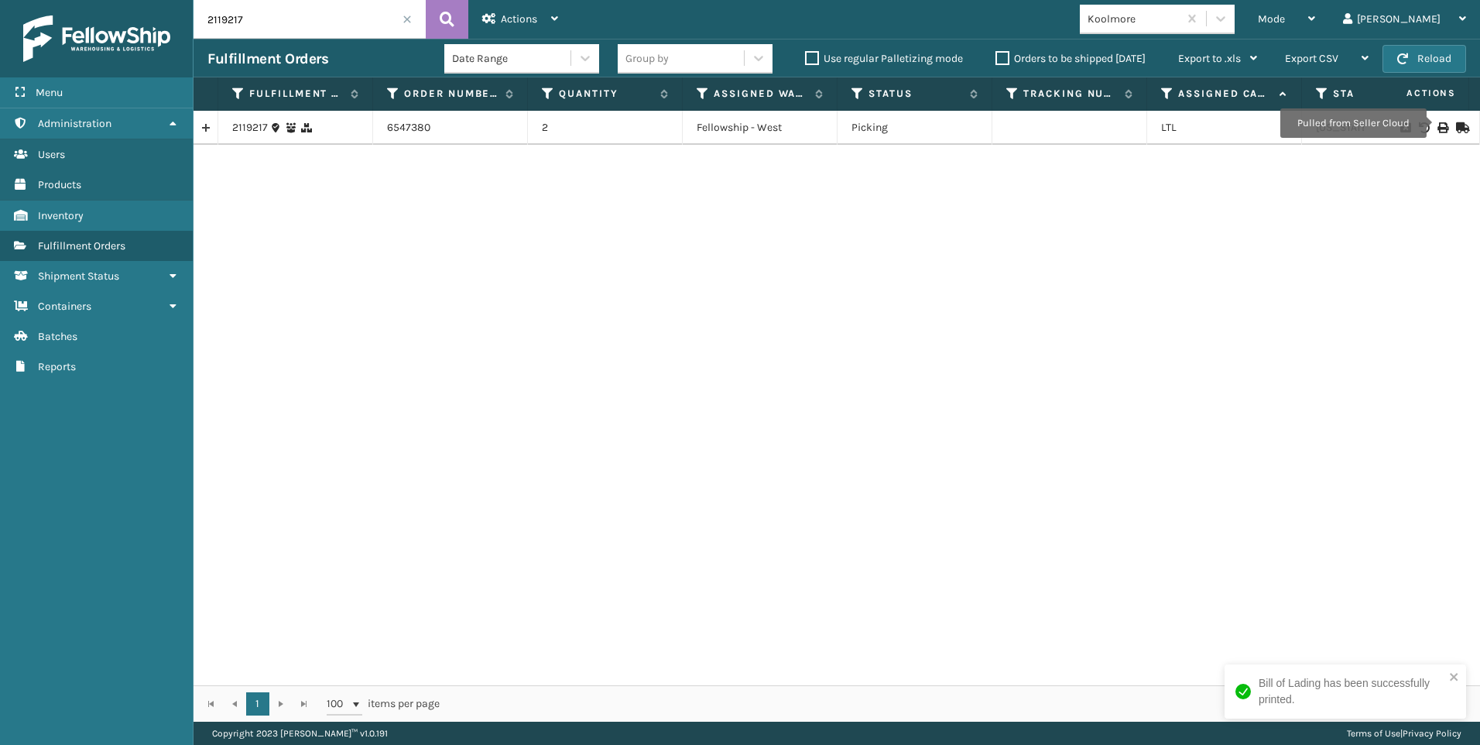
click at [1438, 125] on icon at bounding box center [1442, 127] width 9 height 11
click at [355, 9] on input "2119217" at bounding box center [310, 19] width 232 height 39
drag, startPoint x: 218, startPoint y: 13, endPoint x: 90, endPoint y: 4, distance: 128.1
click at [115, 0] on div "Menu Administration Users Products Inventory Fulfillment Orders Shipment Status…" at bounding box center [740, 0] width 1480 height 0
paste input "82"
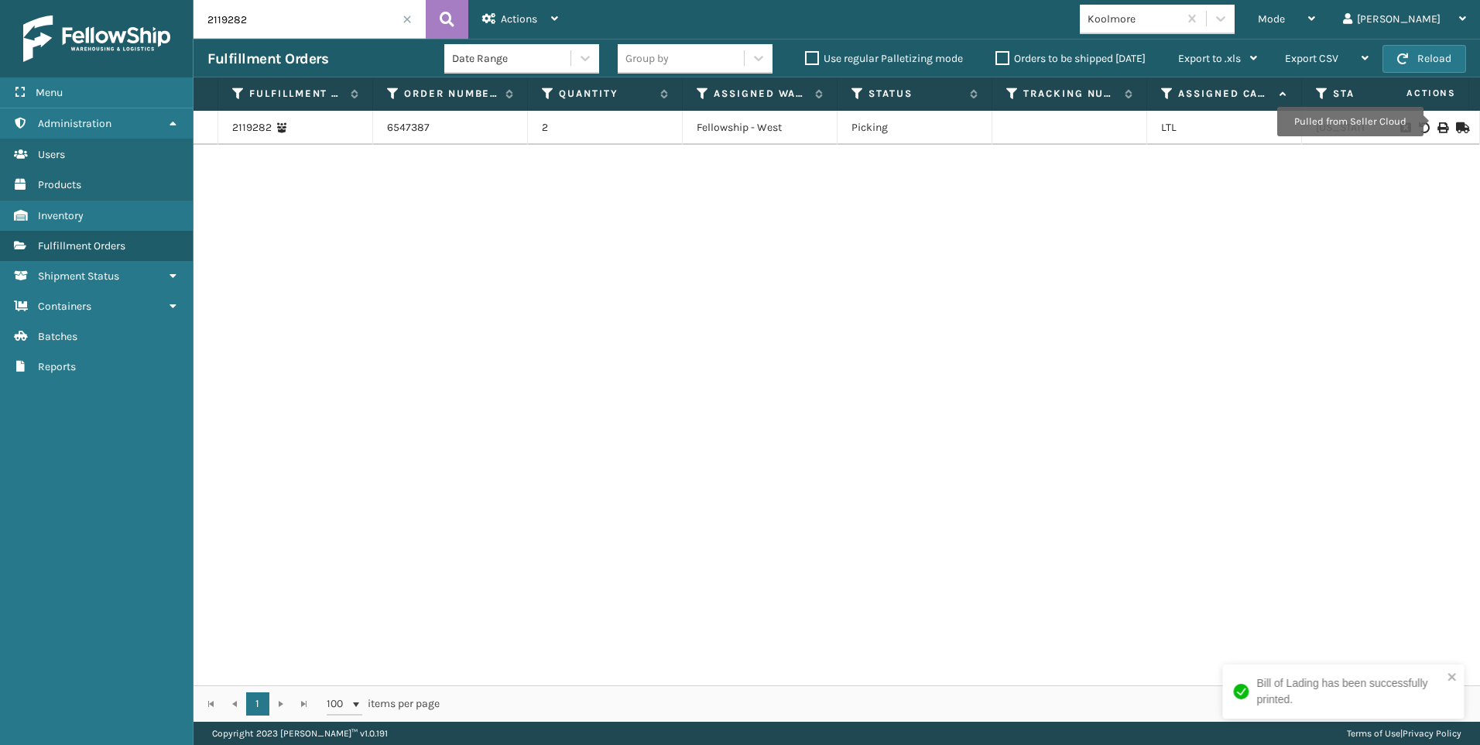
click at [1438, 125] on icon at bounding box center [1442, 127] width 9 height 11
click at [287, 13] on input "2119282" at bounding box center [310, 19] width 232 height 39
click at [117, 0] on div "Menu Administration Users Products Inventory Fulfillment Orders Shipment Status…" at bounding box center [740, 0] width 1480 height 0
paste input "511"
click at [1438, 122] on icon at bounding box center [1442, 127] width 9 height 11
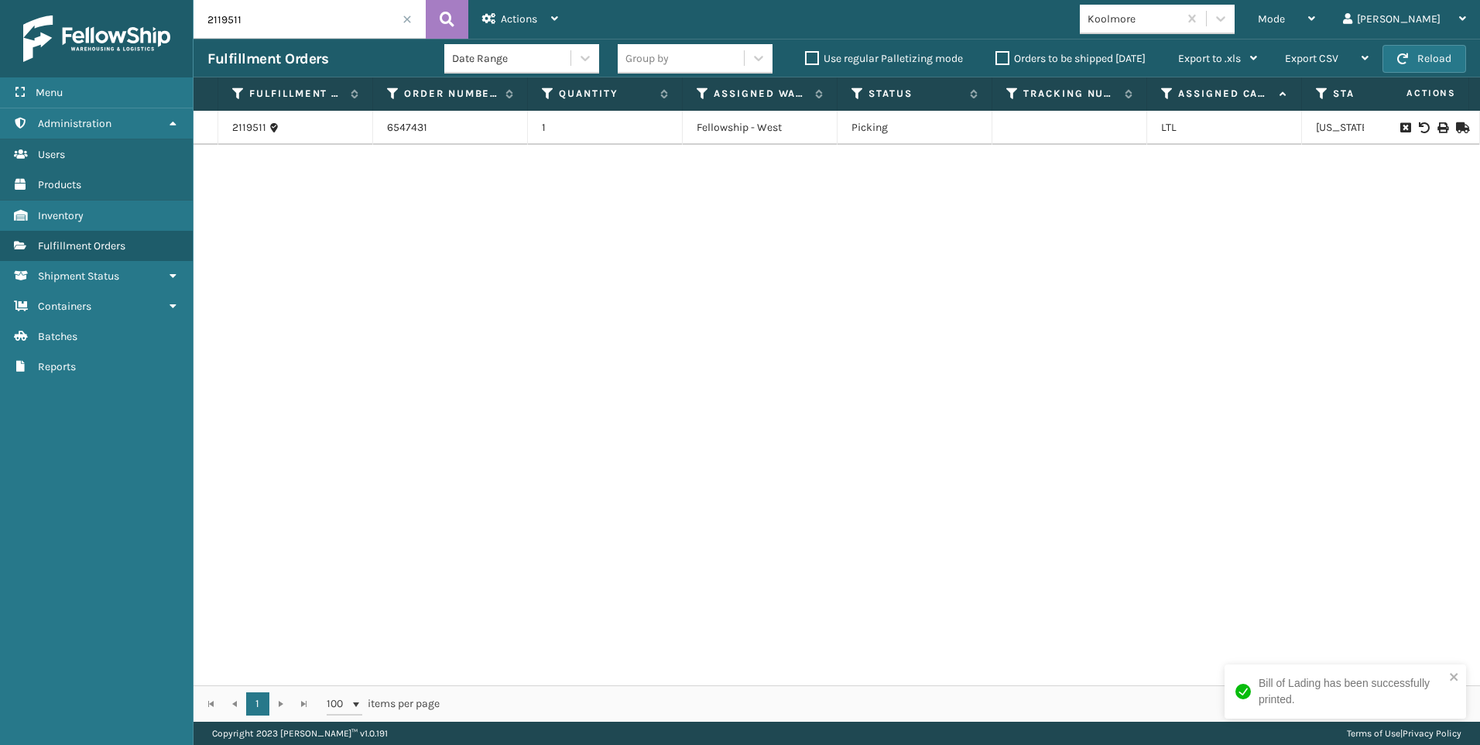
drag, startPoint x: 168, startPoint y: 28, endPoint x: 0, endPoint y: 27, distance: 168.0
click at [57, 0] on div "Menu Administration Users Products Inventory Fulfillment Orders Shipment Status…" at bounding box center [740, 0] width 1480 height 0
paste input "663"
click at [1438, 129] on icon at bounding box center [1442, 127] width 9 height 11
drag, startPoint x: 322, startPoint y: 39, endPoint x: 291, endPoint y: 12, distance: 41.7
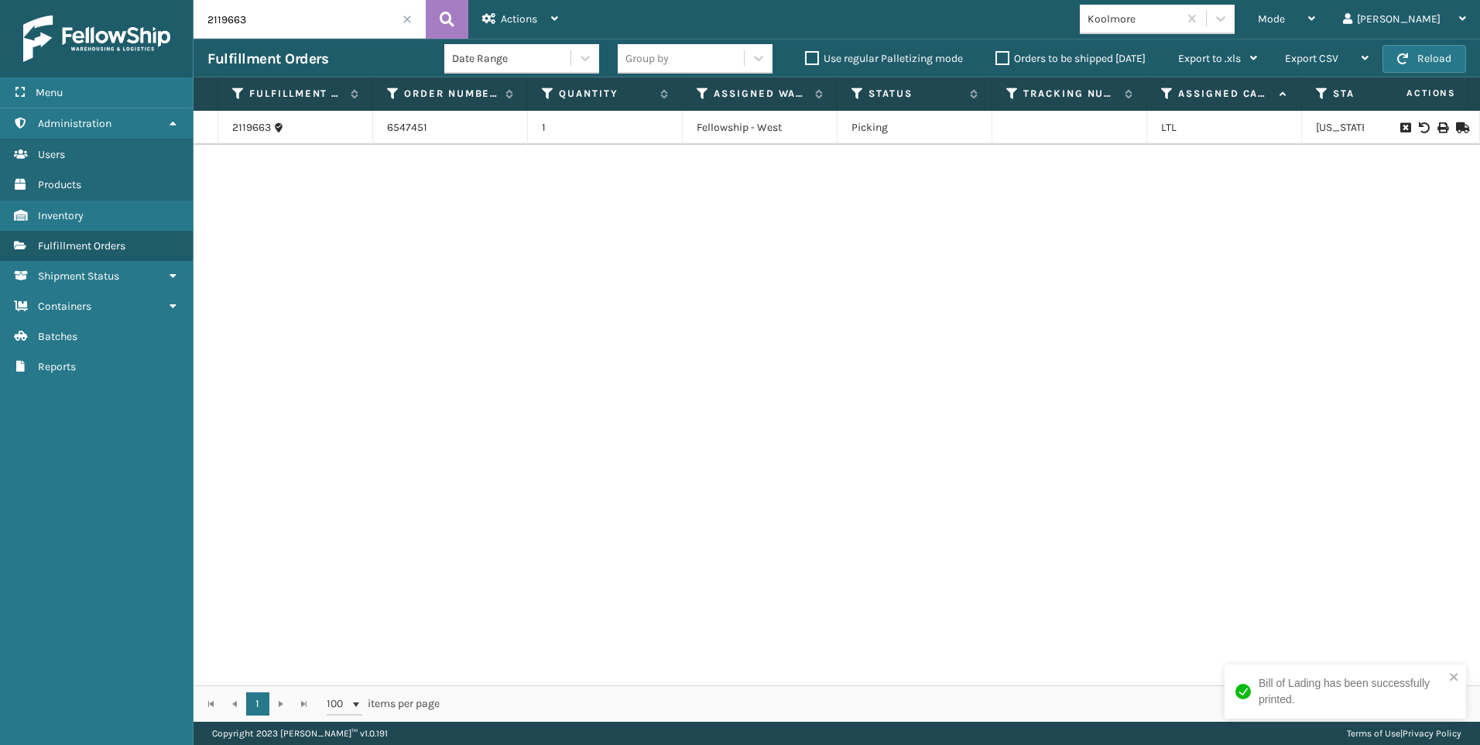
click at [320, 36] on div "2119663 Actions Settings Remove All Filters Export Labels Bulk Print Close Out …" at bounding box center [837, 361] width 1287 height 722
drag, startPoint x: 269, startPoint y: 8, endPoint x: 79, endPoint y: 14, distance: 190.5
click at [84, 0] on div "Menu Administration Users Products Inventory Fulfillment Orders Shipment Status…" at bounding box center [740, 0] width 1480 height 0
paste input "58"
click at [1438, 126] on icon at bounding box center [1442, 127] width 9 height 11
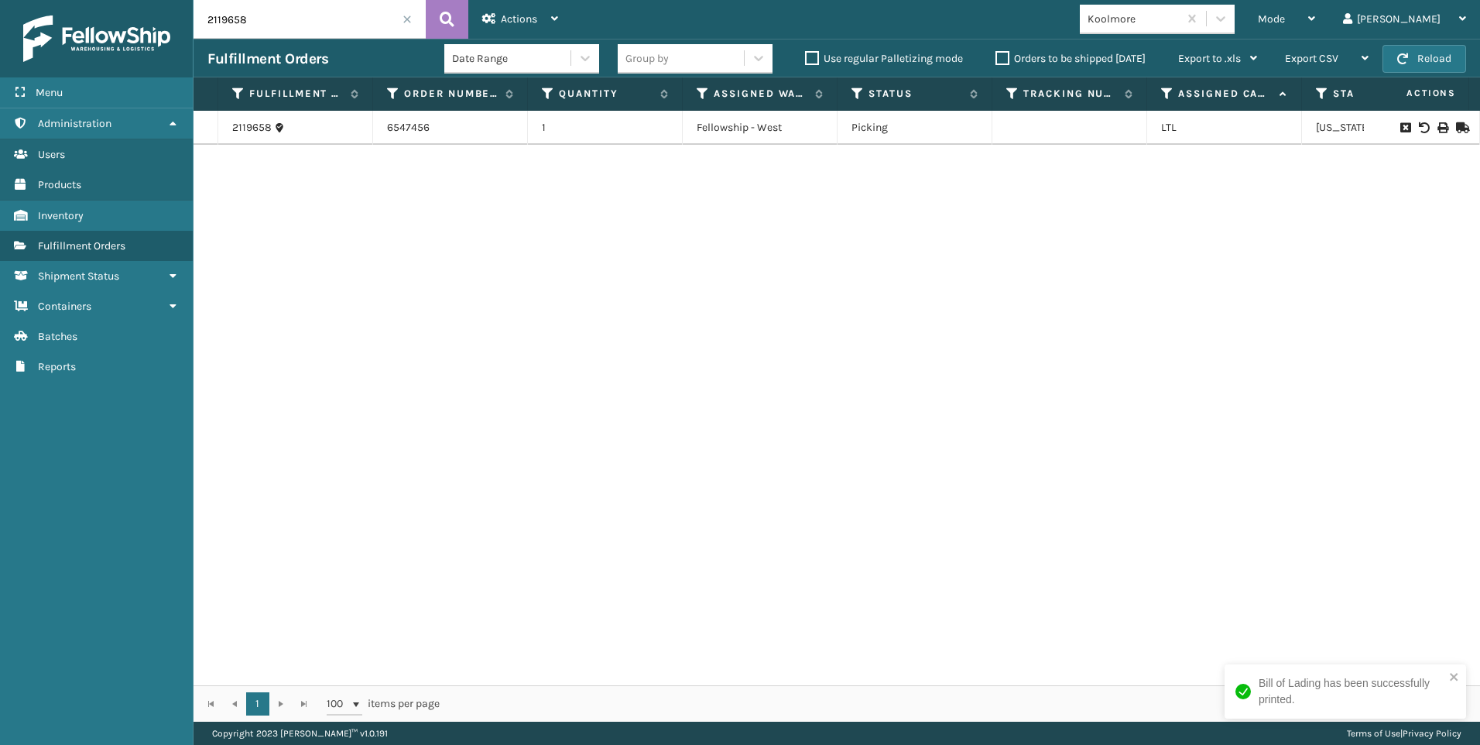
drag, startPoint x: 146, startPoint y: 21, endPoint x: 68, endPoint y: 20, distance: 77.4
click at [82, 0] on div "Menu Administration Users Products Inventory Fulfillment Orders Shipment Status…" at bounding box center [740, 0] width 1480 height 0
paste input "94"
click at [1438, 124] on icon at bounding box center [1442, 127] width 9 height 11
click at [266, 37] on input "2119694" at bounding box center [310, 19] width 232 height 39
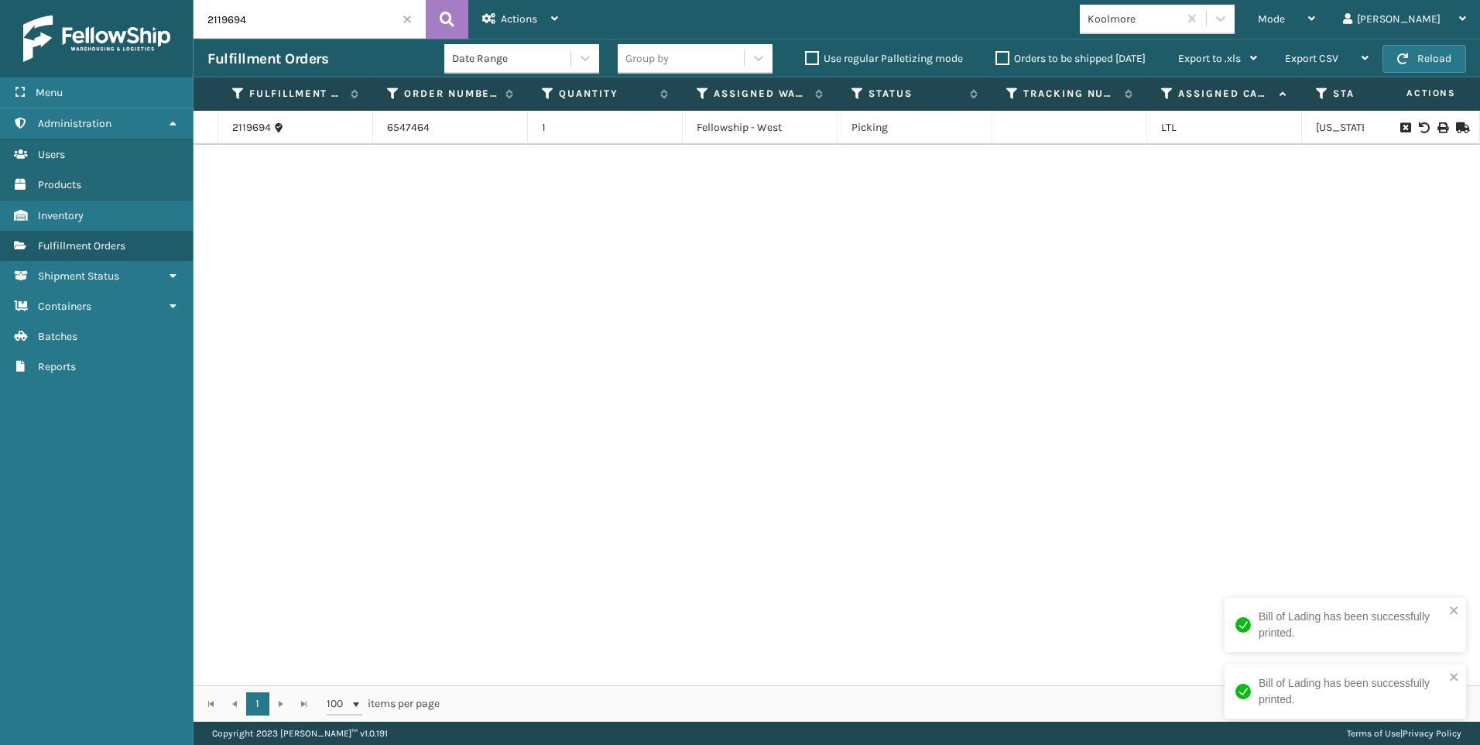
drag, startPoint x: 260, startPoint y: 36, endPoint x: 76, endPoint y: 26, distance: 184.5
click at [88, 0] on div "Menu Administration Users Products Inventory Fulfillment Orders Shipment Status…" at bounding box center [740, 0] width 1480 height 0
paste input "829"
click at [1438, 129] on icon at bounding box center [1442, 127] width 9 height 11
drag, startPoint x: 299, startPoint y: 17, endPoint x: 3, endPoint y: 35, distance: 296.3
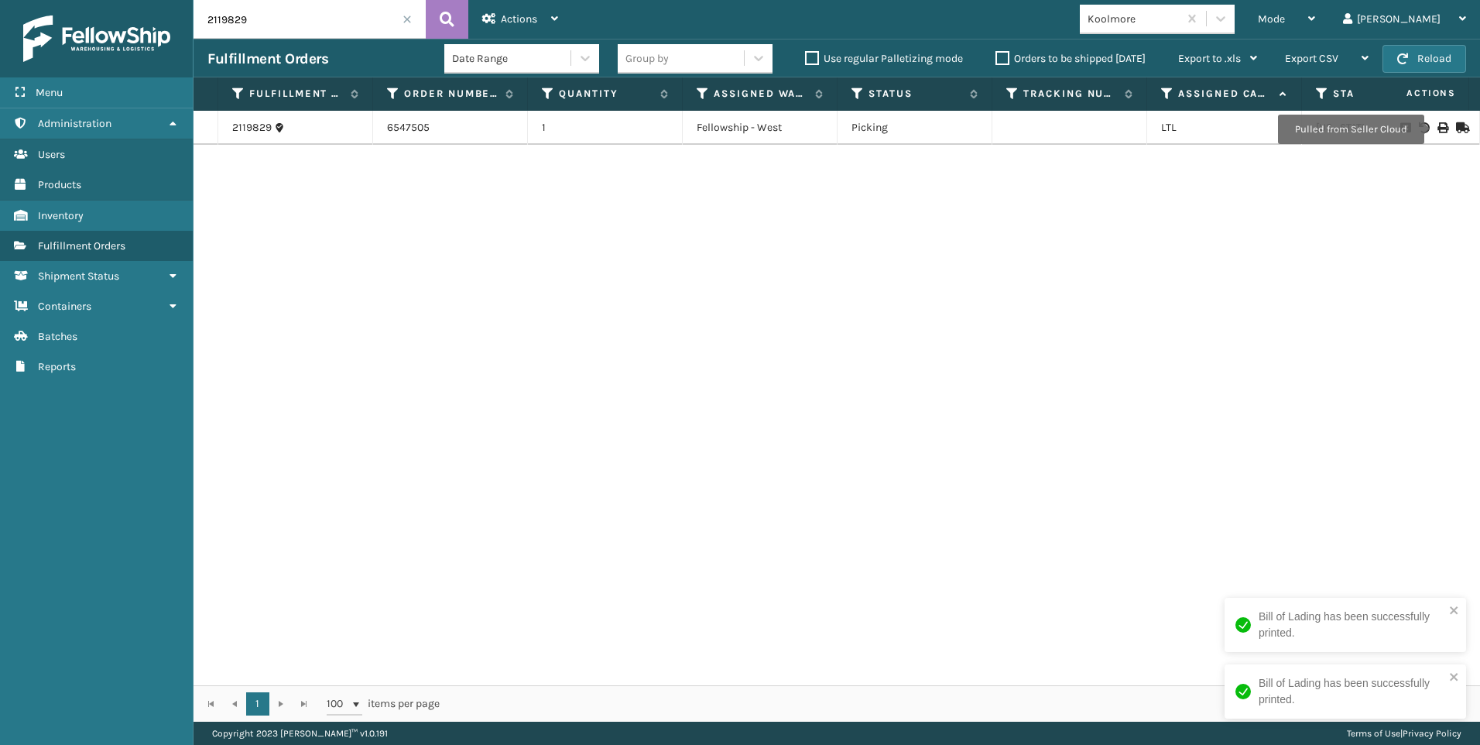
click at [60, 0] on div "Menu Administration Users Products Inventory Fulfillment Orders Shipment Status…" at bounding box center [740, 0] width 1480 height 0
paste input "31"
type input "2119831"
click at [1435, 118] on td at bounding box center [1422, 128] width 116 height 34
click at [1438, 124] on icon at bounding box center [1442, 127] width 9 height 11
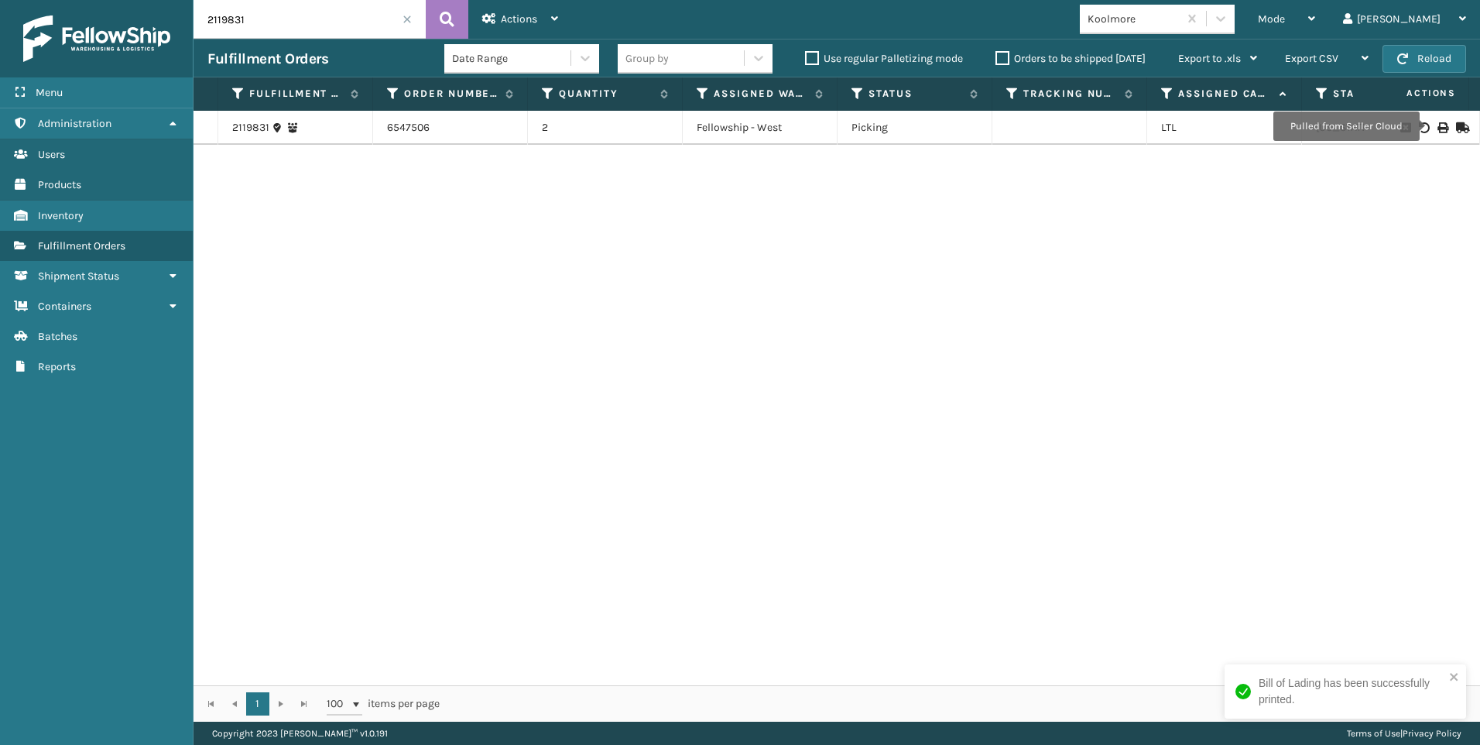
click at [410, 19] on span at bounding box center [407, 19] width 9 height 9
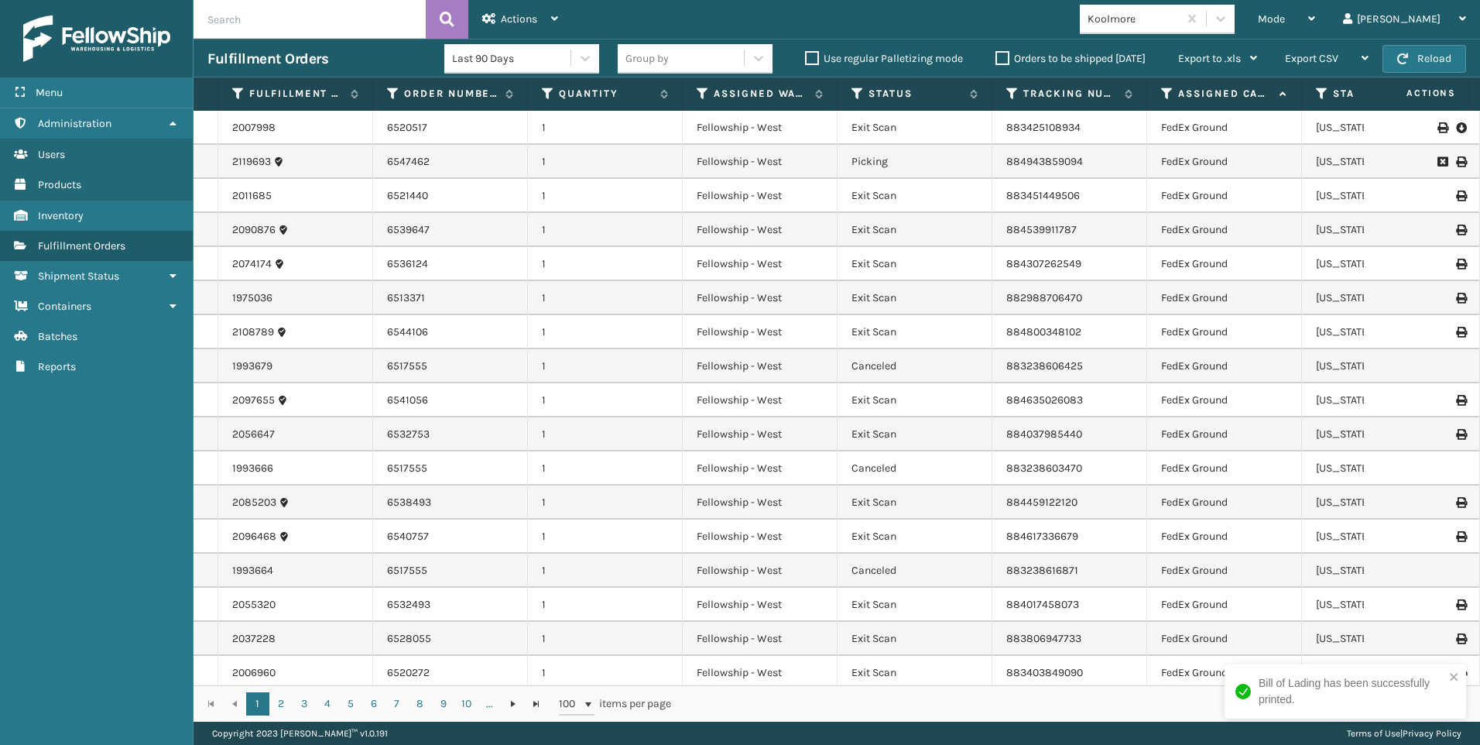
click at [957, 13] on div "Mode Regular Mode Picking Mode Labeling Mode Exit Scan Mode Koolmore Liz Log Out" at bounding box center [1026, 19] width 908 height 39
click at [1315, 30] on div "Mode" at bounding box center [1286, 19] width 57 height 39
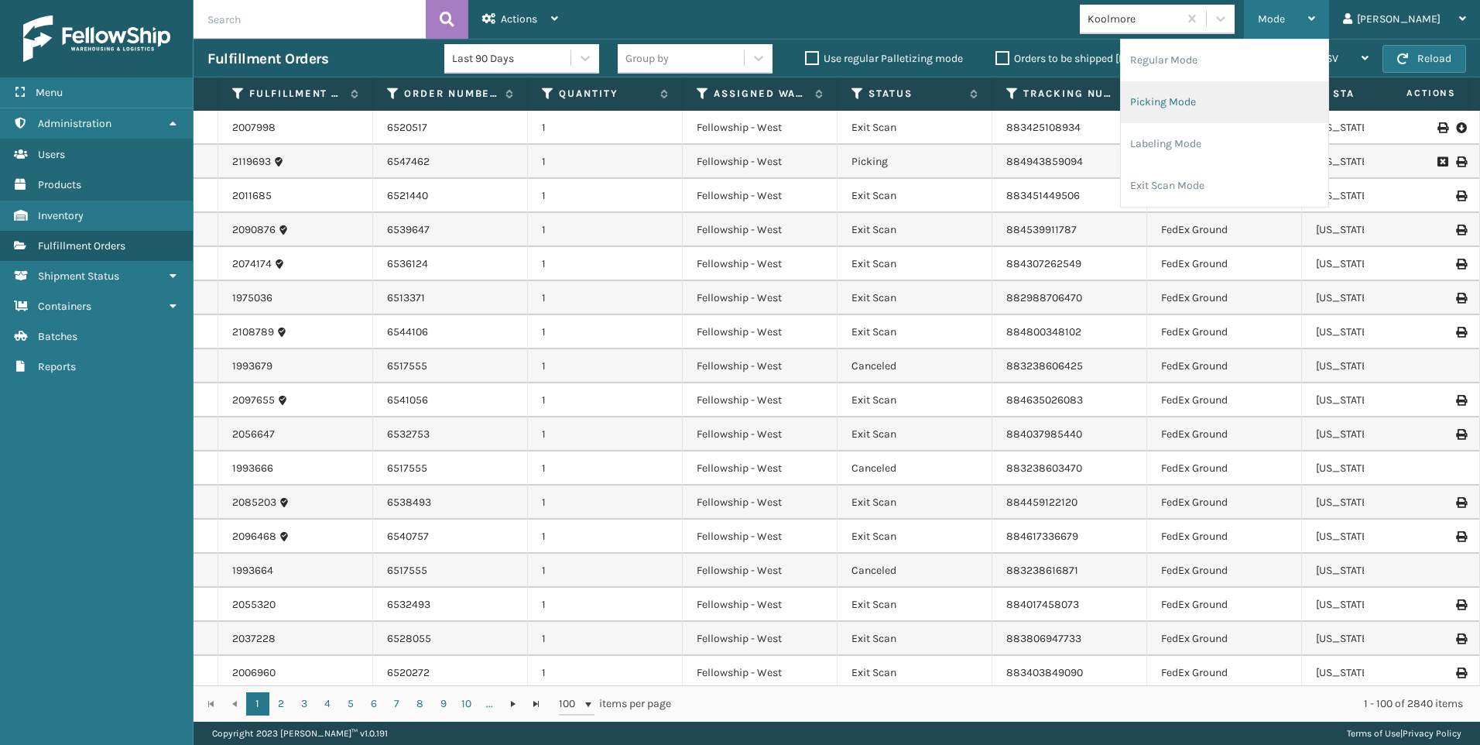
click at [1305, 98] on li "Picking Mode" at bounding box center [1224, 102] width 207 height 42
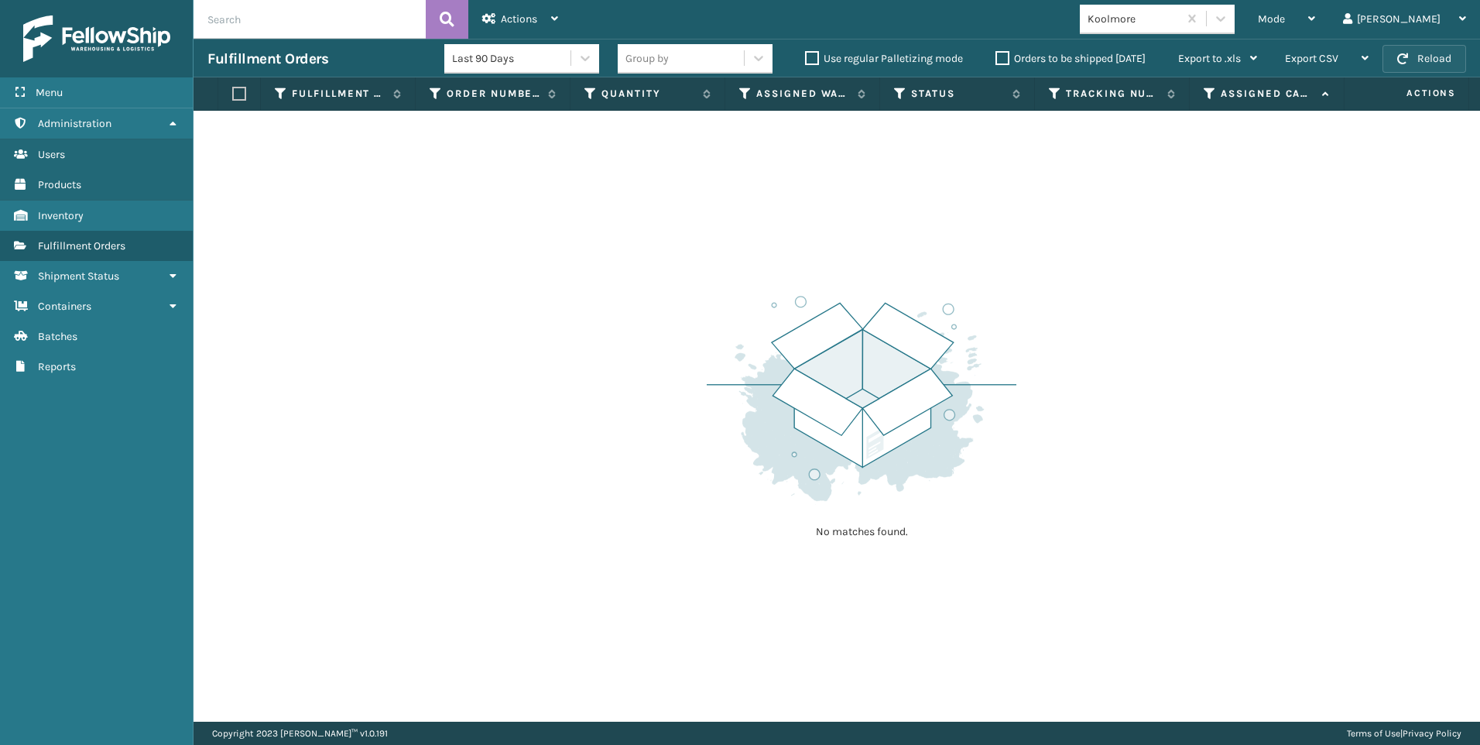
click at [1392, 51] on button "Reload" at bounding box center [1425, 59] width 84 height 28
click at [1424, 62] on button "Reload" at bounding box center [1425, 59] width 84 height 28
